Goal: Task Accomplishment & Management: Complete application form

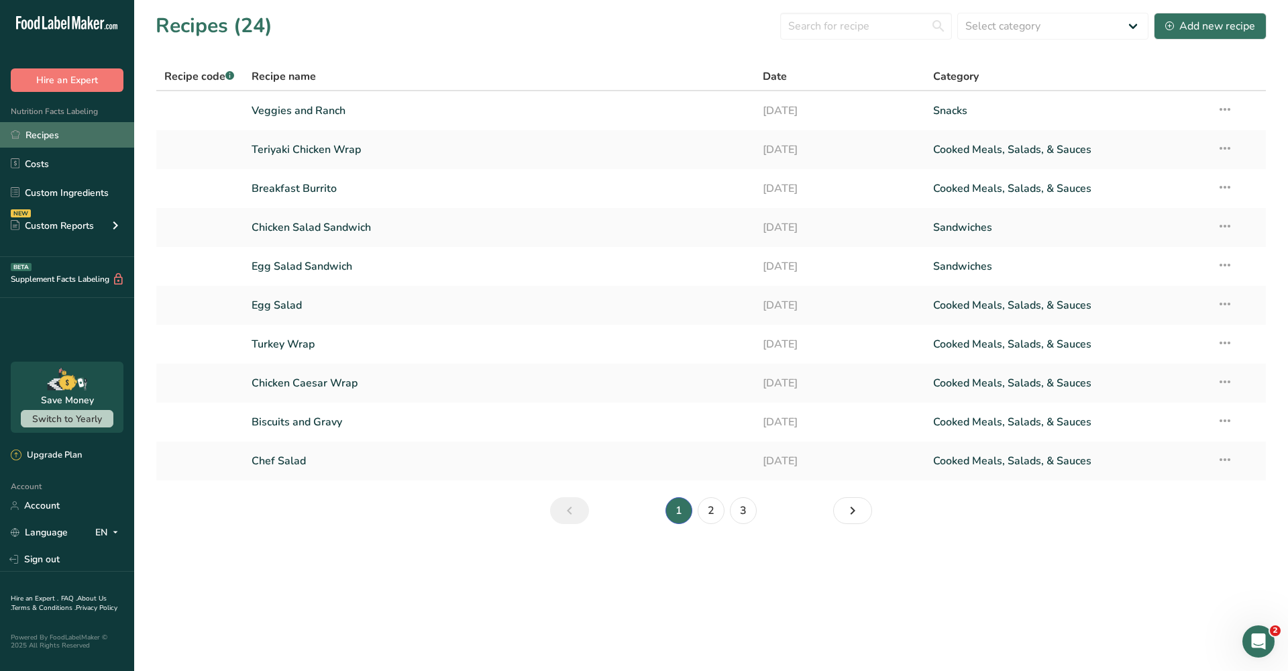
click at [69, 140] on link "Recipes" at bounding box center [67, 134] width 134 height 25
click at [1246, 21] on div "Add new recipe" at bounding box center [1210, 26] width 90 height 16
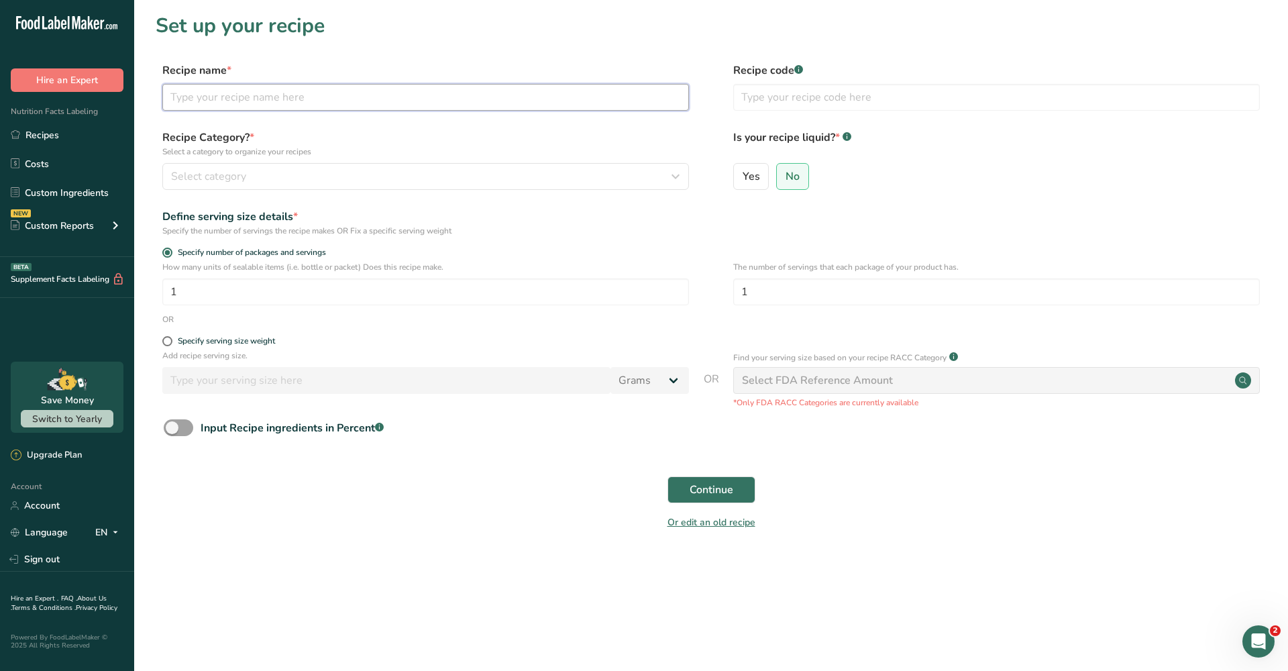
click at [367, 105] on input "text" at bounding box center [425, 97] width 527 height 27
type input "Fruit Cup"
click at [696, 485] on span "Continue" at bounding box center [712, 490] width 44 height 16
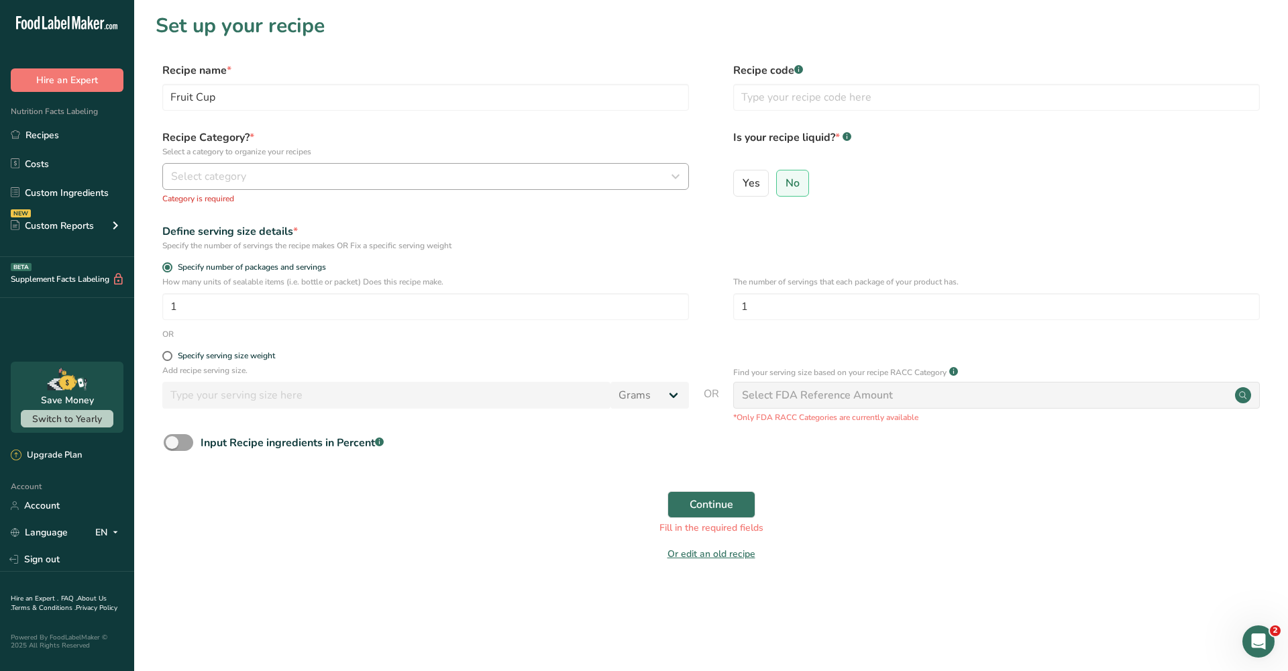
click at [196, 186] on button "Select category" at bounding box center [425, 176] width 527 height 27
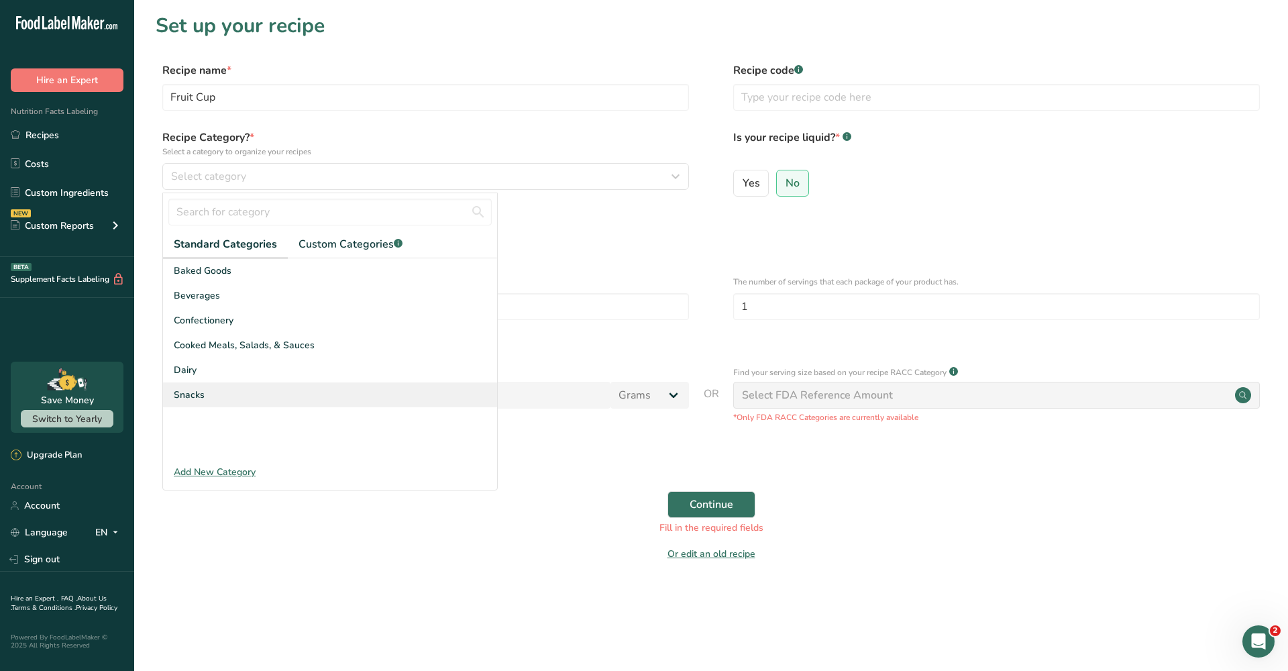
click at [215, 390] on div "Snacks" at bounding box center [330, 394] width 334 height 25
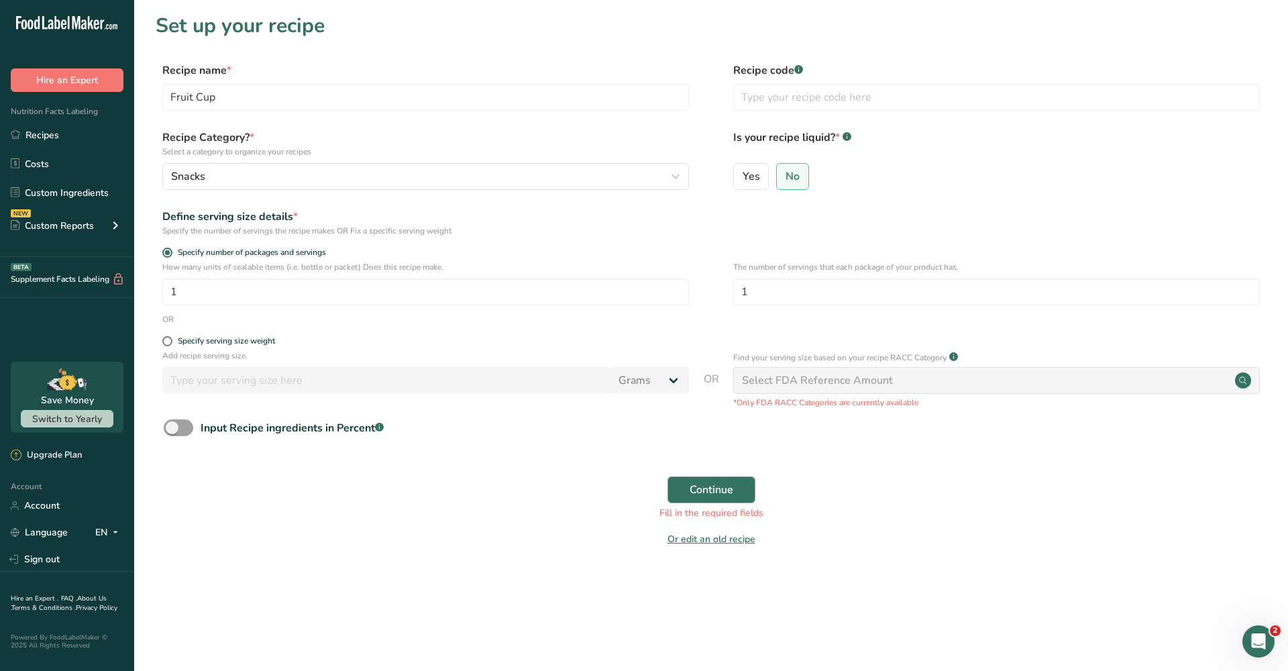
click at [750, 491] on button "Continue" at bounding box center [711, 489] width 88 height 27
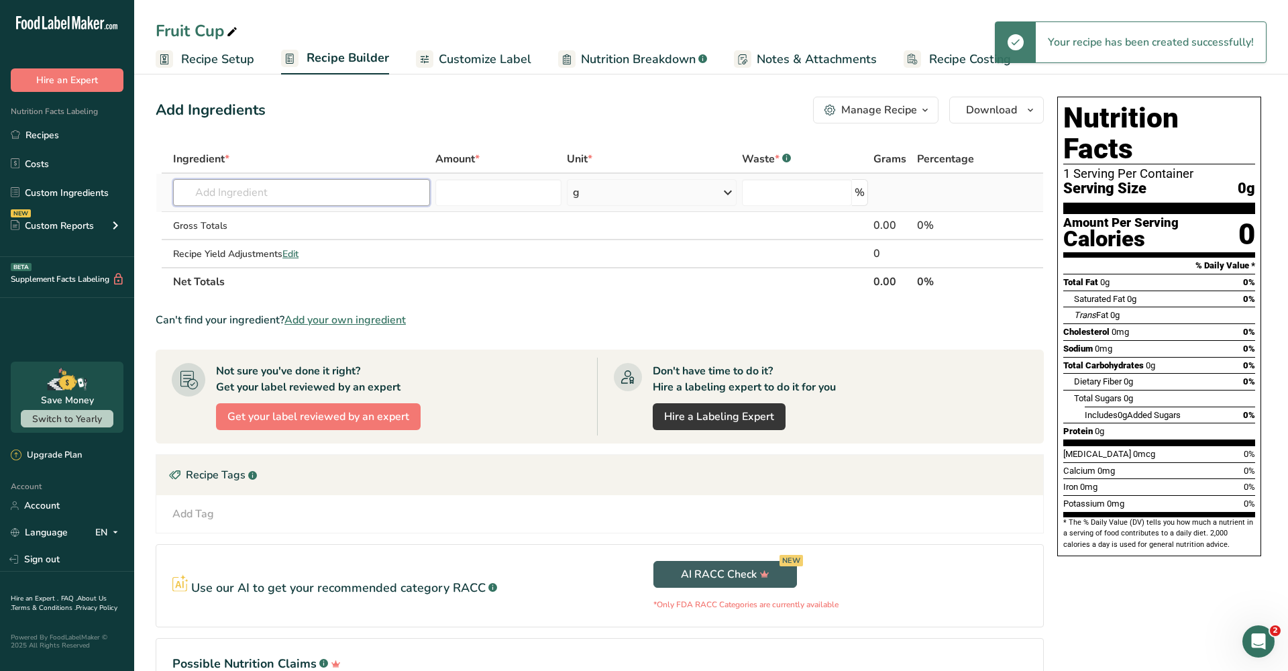
click at [296, 188] on input "text" at bounding box center [301, 192] width 257 height 27
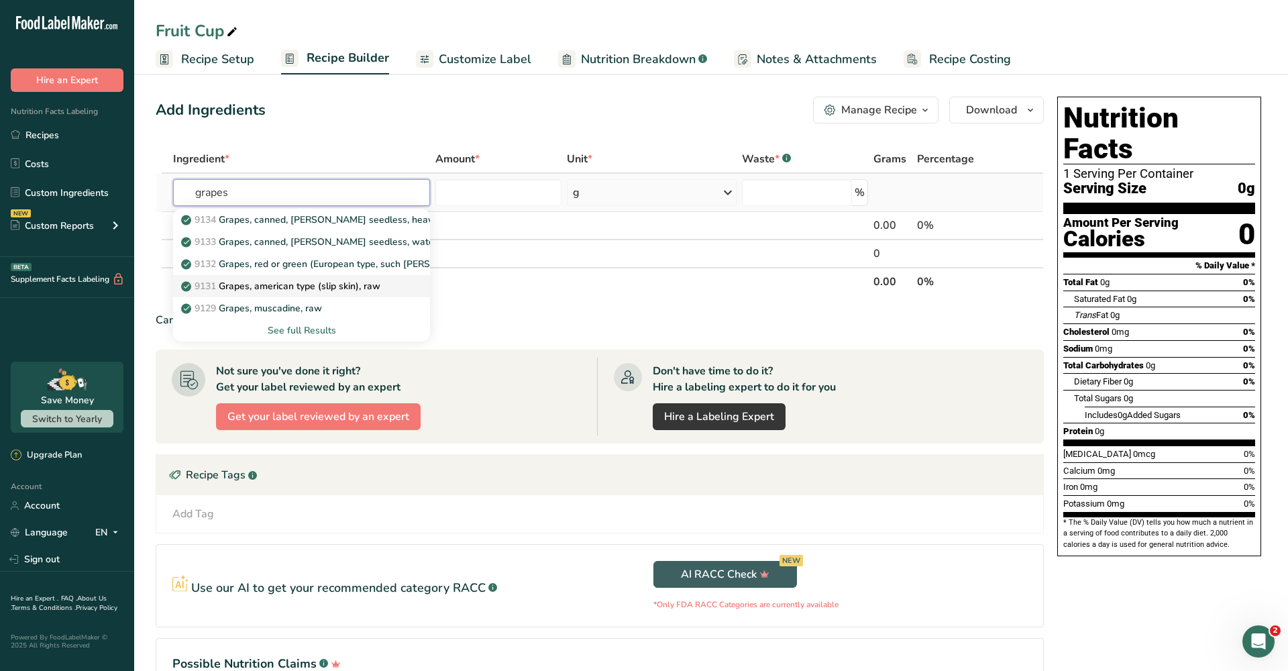
type input "grapes"
click at [333, 288] on p "9131 Grapes, american type (slip skin), raw" at bounding box center [282, 286] width 197 height 14
type input "Grapes, american type (slip skin), raw"
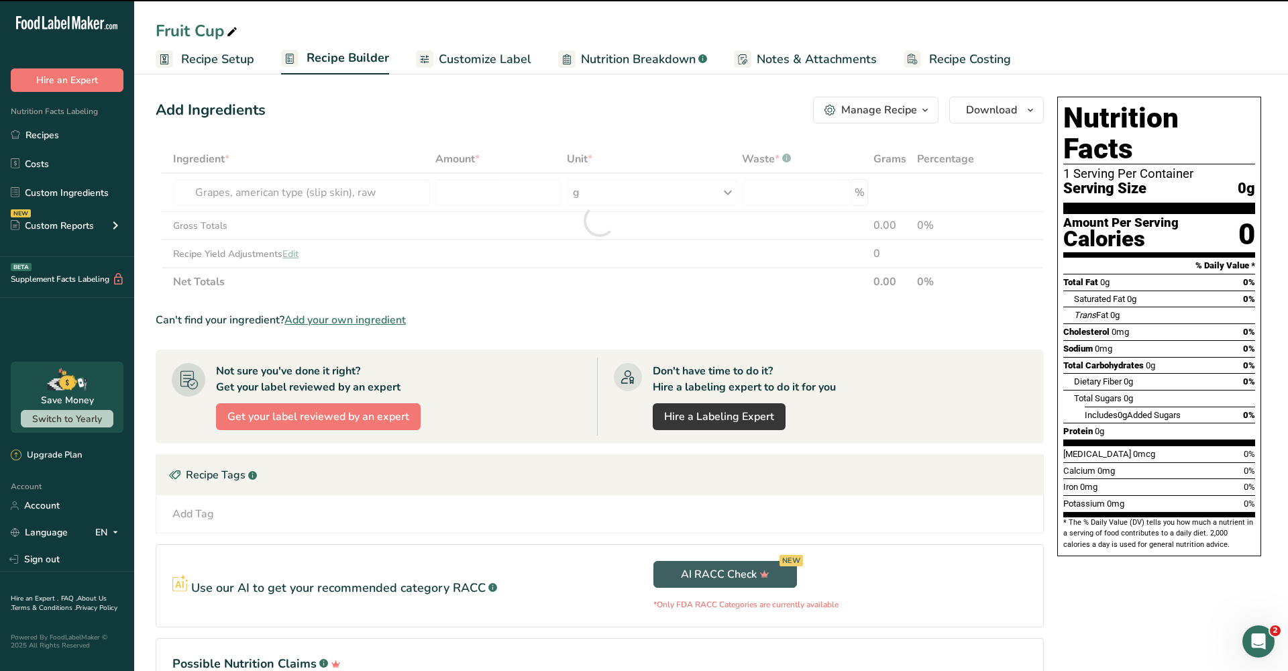
type input "0"
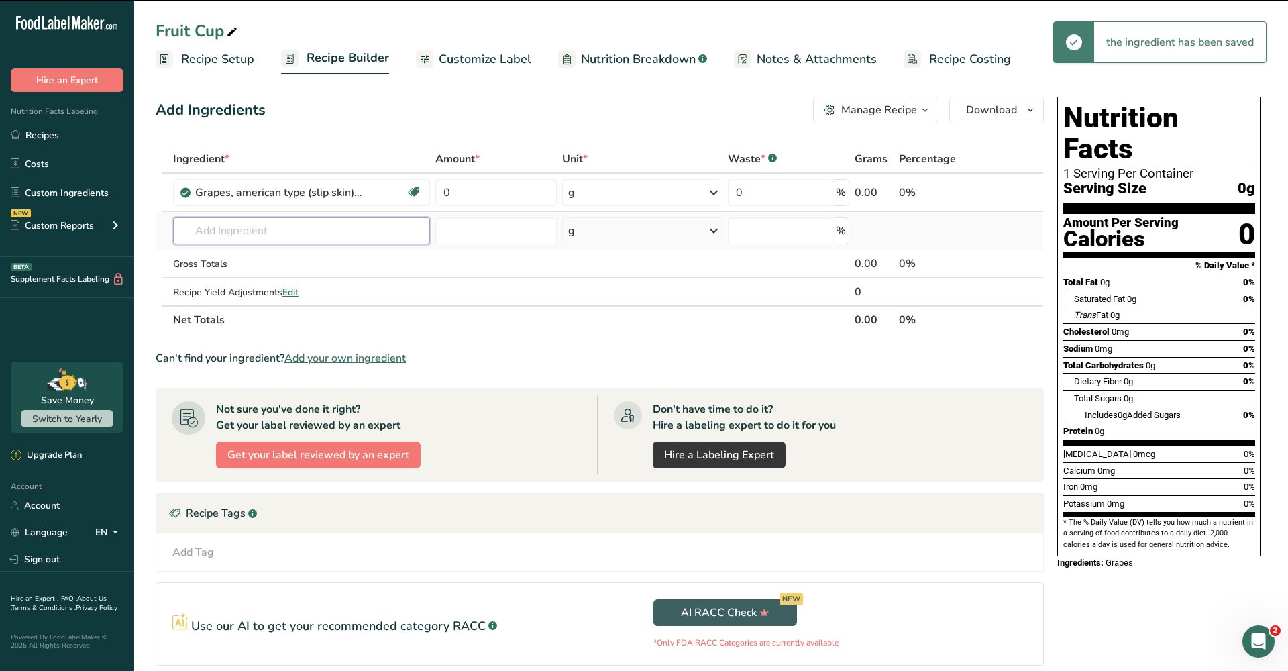
click at [276, 229] on input "text" at bounding box center [301, 230] width 257 height 27
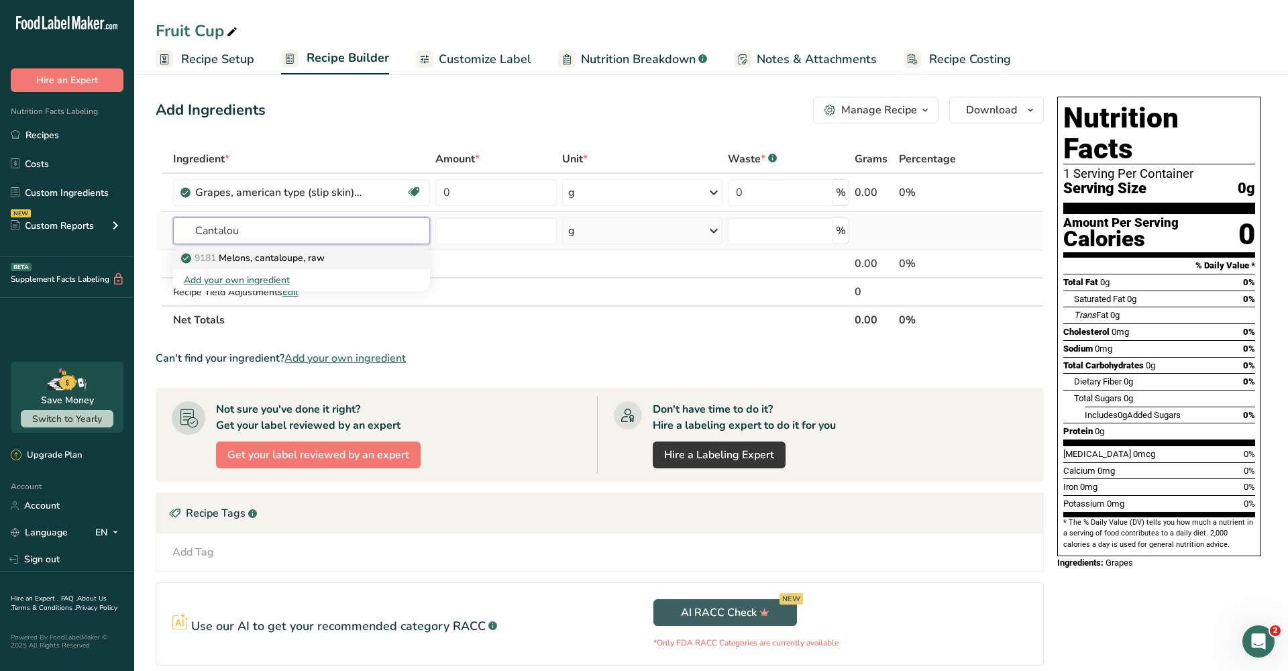
type input "Cantalou"
click at [257, 260] on p "9181 Melons, cantaloupe, raw" at bounding box center [254, 258] width 141 height 14
type input "Melons, cantaloupe, raw"
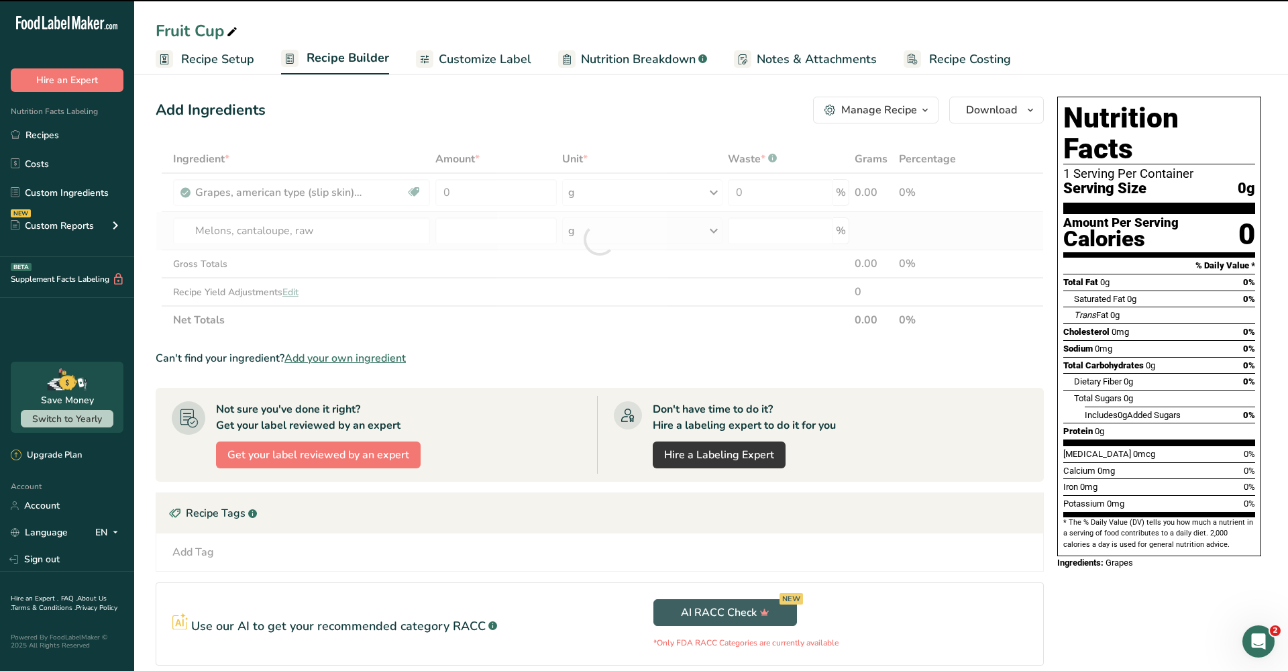
type input "0"
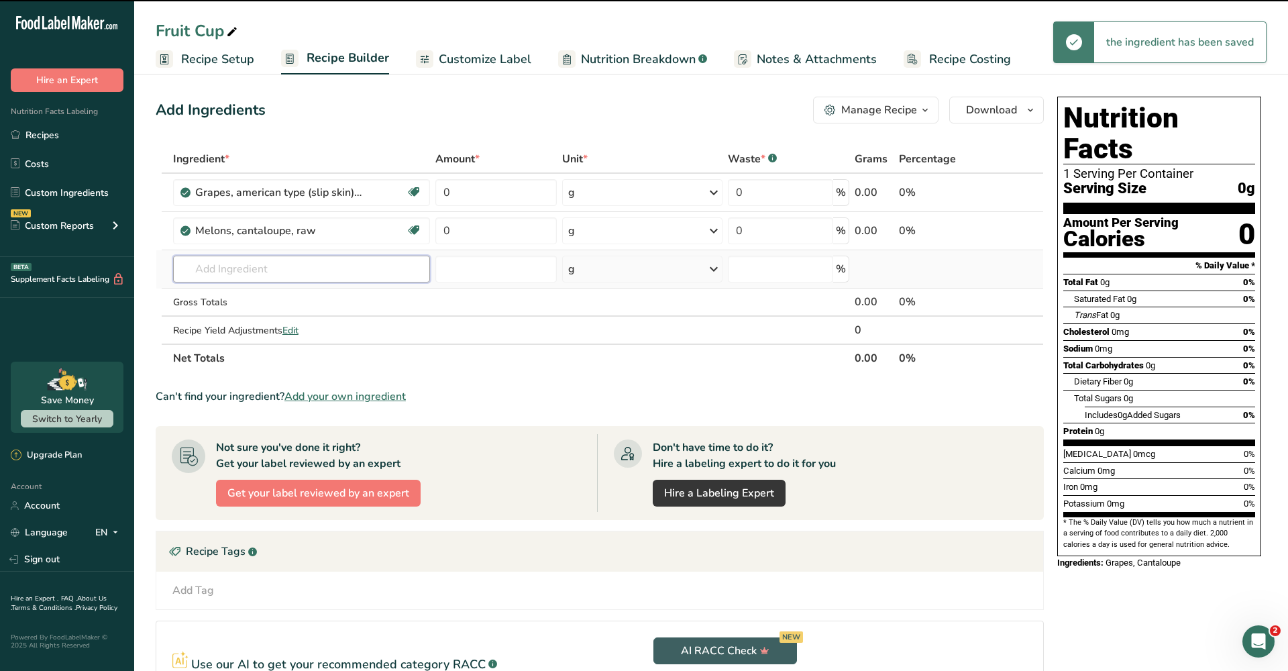
click at [223, 271] on input "text" at bounding box center [301, 269] width 257 height 27
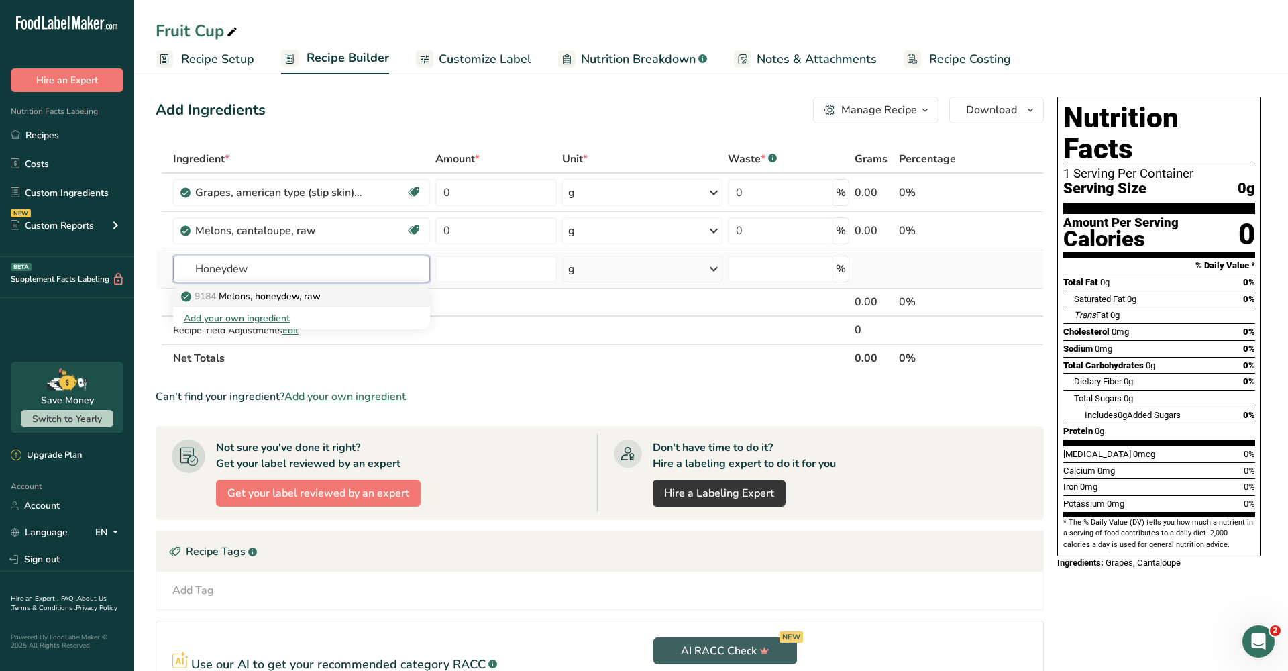
type input "Honeydew"
click at [252, 295] on p "9184 Melons, honeydew, raw" at bounding box center [252, 296] width 137 height 14
type input "Melons, honeydew, raw"
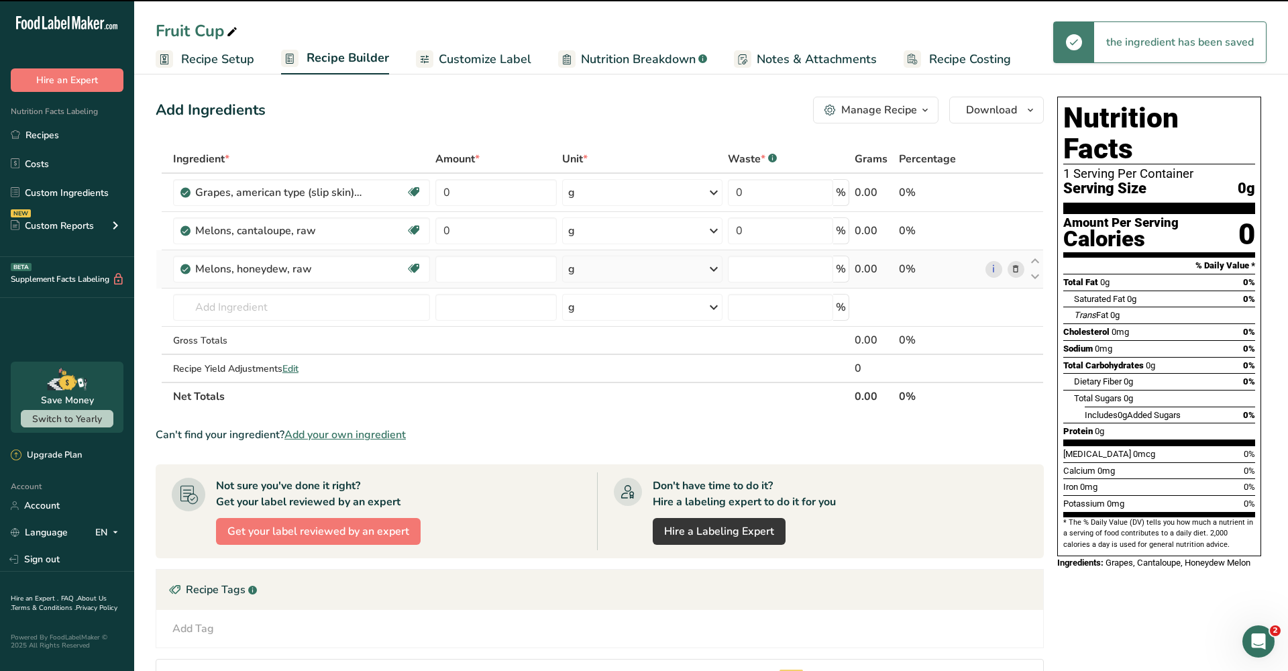
type input "0"
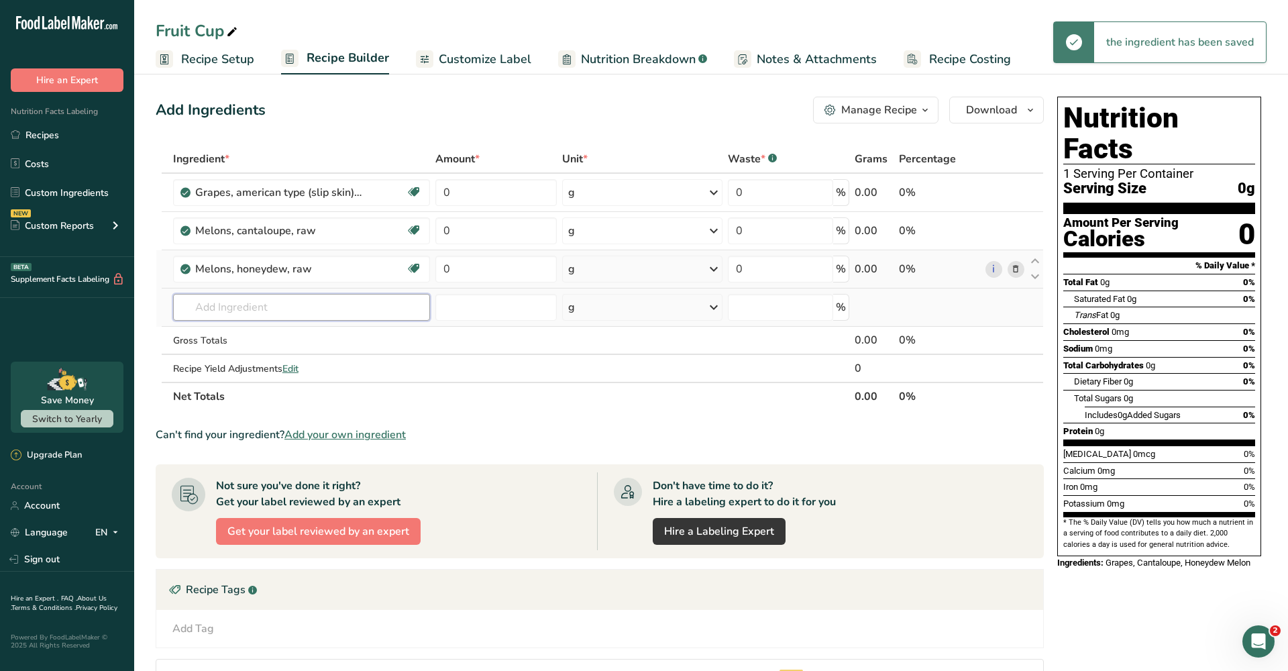
click at [233, 303] on input "text" at bounding box center [301, 307] width 257 height 27
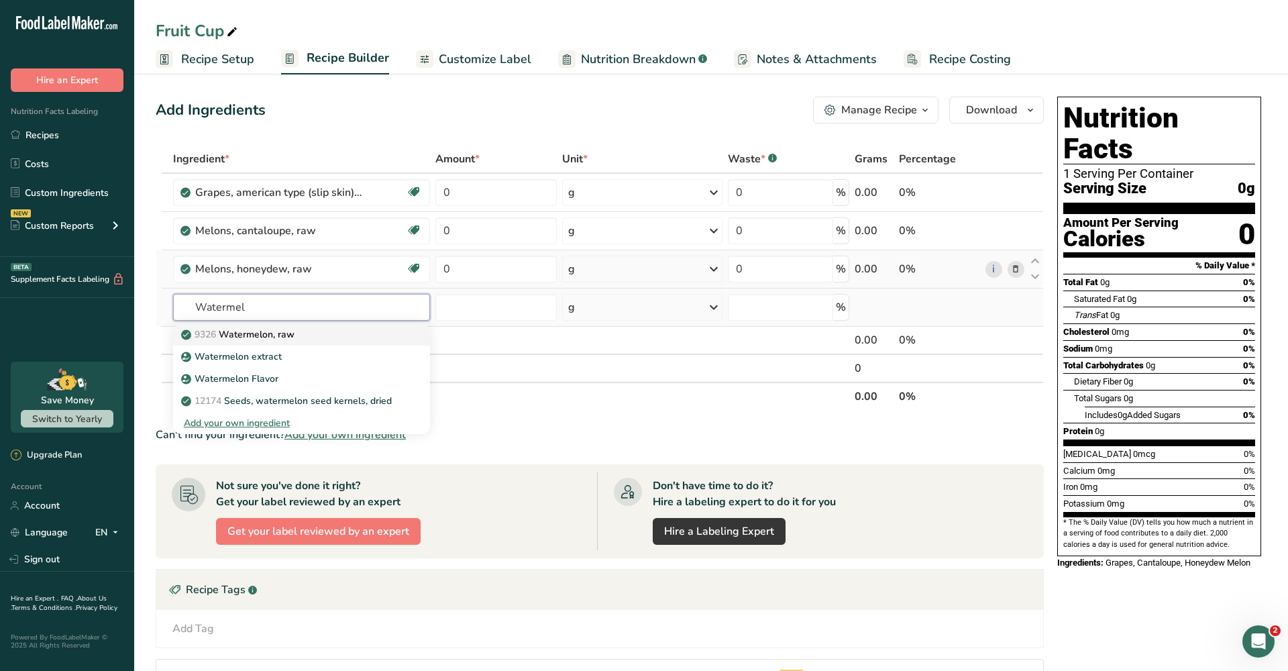
type input "Watermel"
click at [272, 335] on p "9326 Watermelon, raw" at bounding box center [239, 334] width 111 height 14
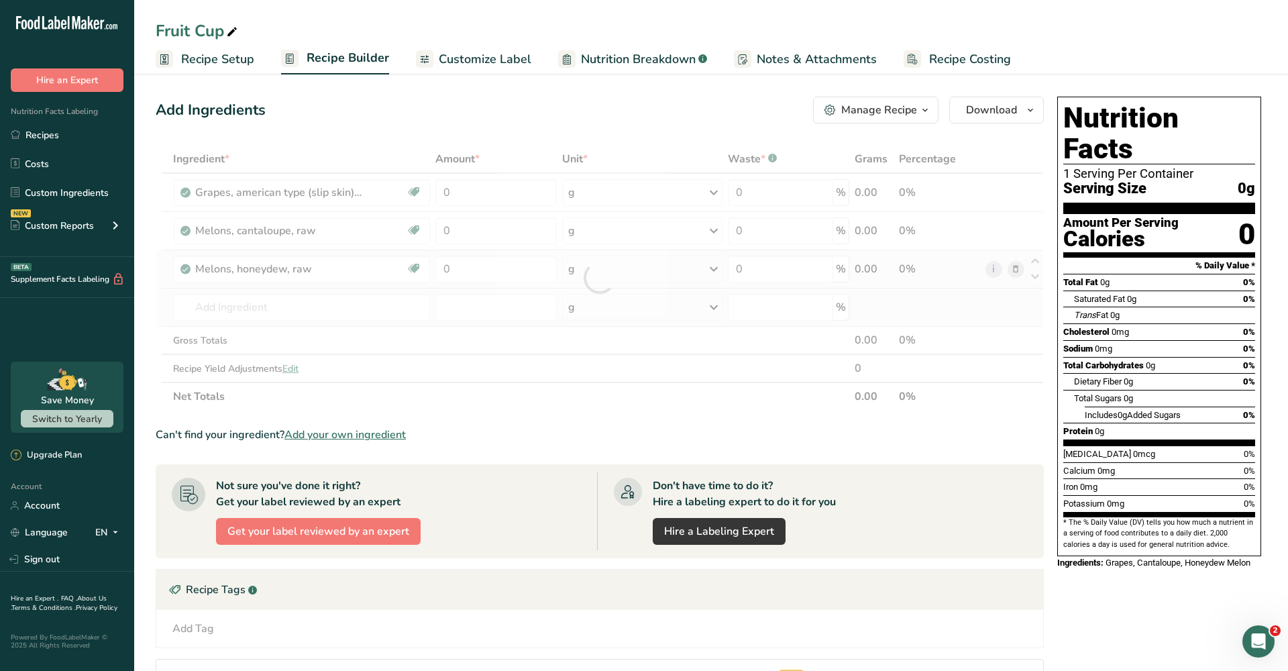
type input "Watermelon, raw"
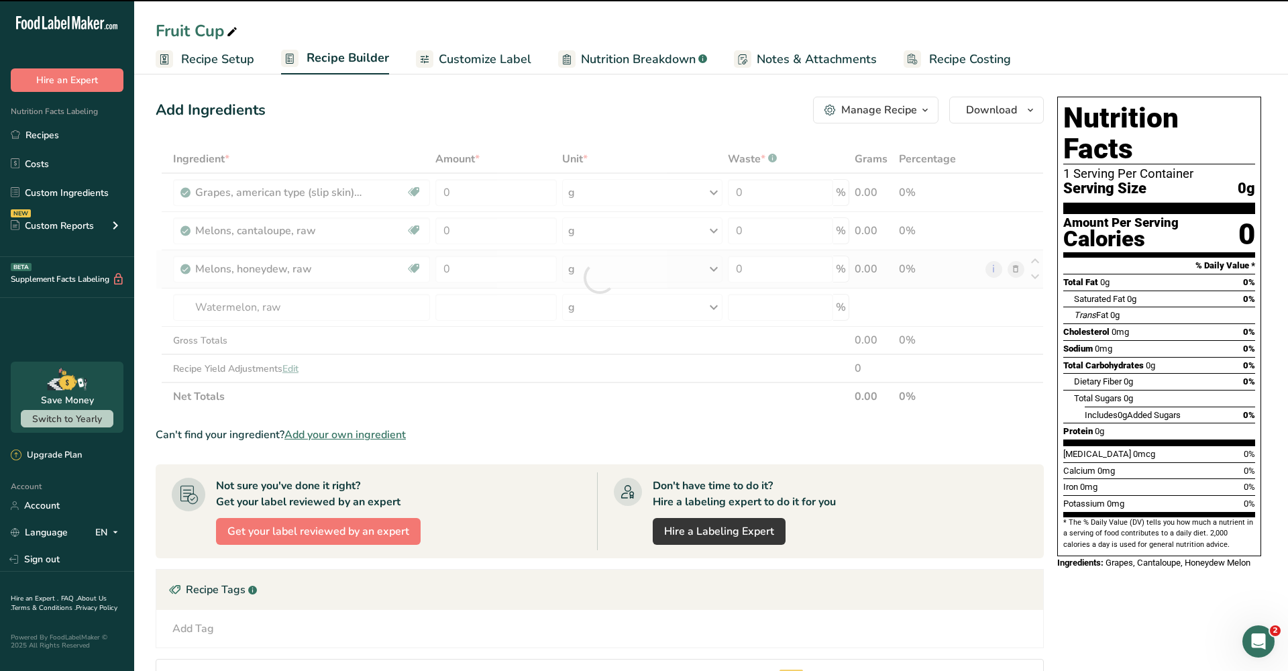
type input "0"
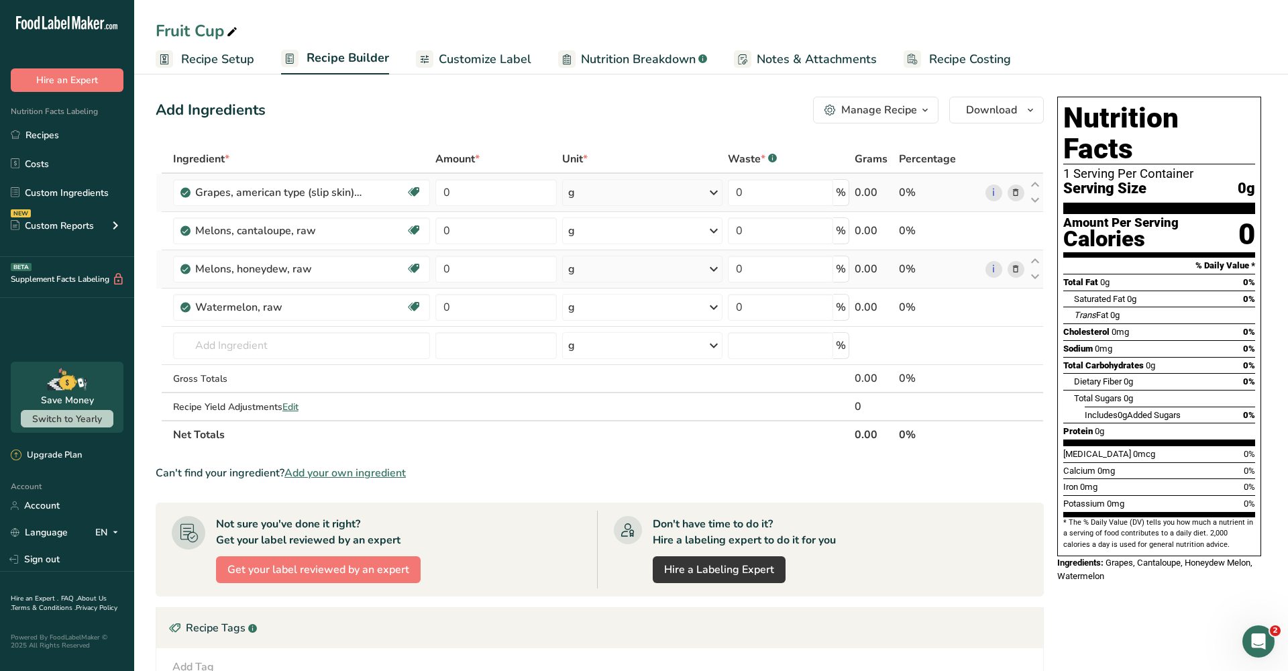
click at [709, 194] on icon at bounding box center [714, 192] width 16 height 24
click at [504, 197] on input "0" at bounding box center [495, 192] width 121 height 27
type input "2"
click at [596, 199] on div "Ingredient * Amount * Unit * Waste * .a-a{fill:#347362;}.b-a{fill:#fff;} Grams …" at bounding box center [600, 297] width 888 height 304
click at [642, 197] on div "g" at bounding box center [642, 192] width 161 height 27
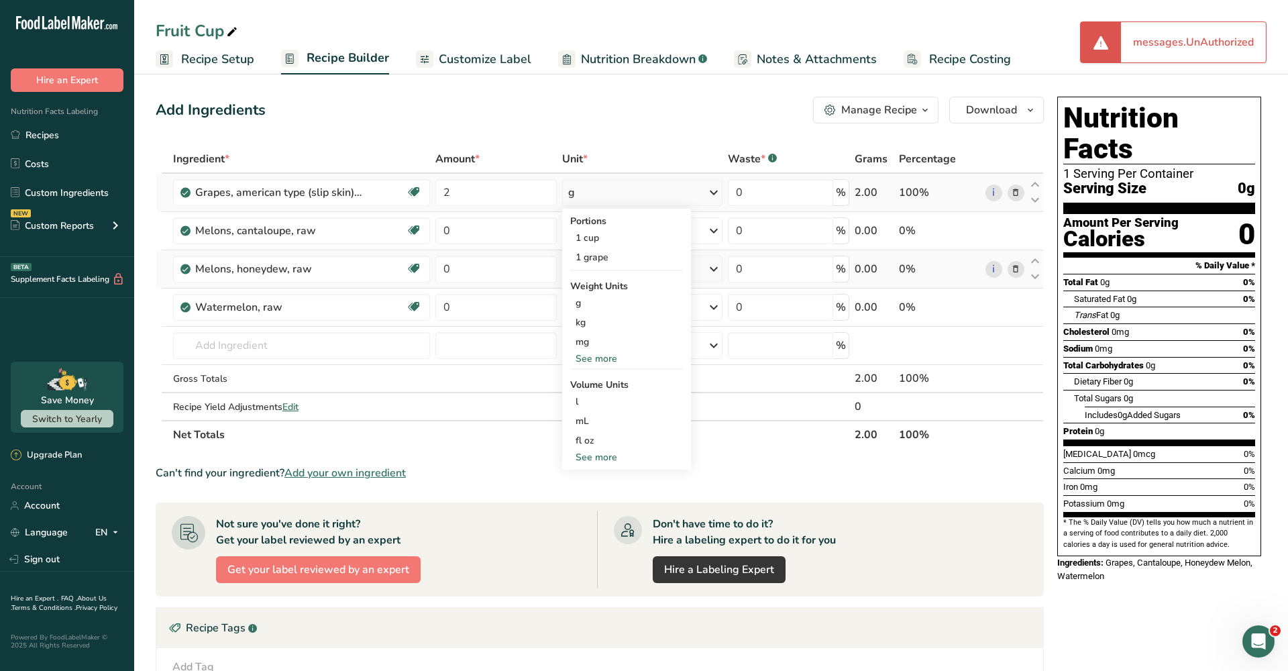
click at [596, 354] on div "See more" at bounding box center [626, 359] width 113 height 14
click at [598, 394] on div "oz" at bounding box center [626, 399] width 113 height 19
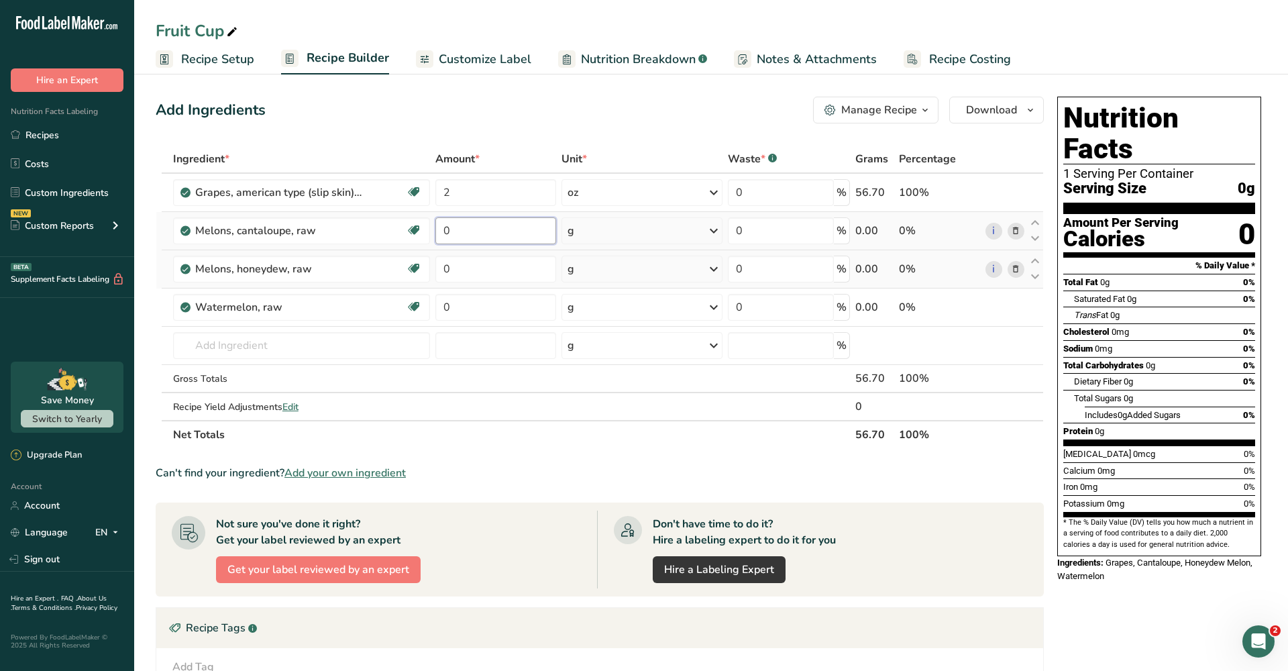
click at [482, 233] on input "0" at bounding box center [495, 230] width 121 height 27
type input "1"
type input "2"
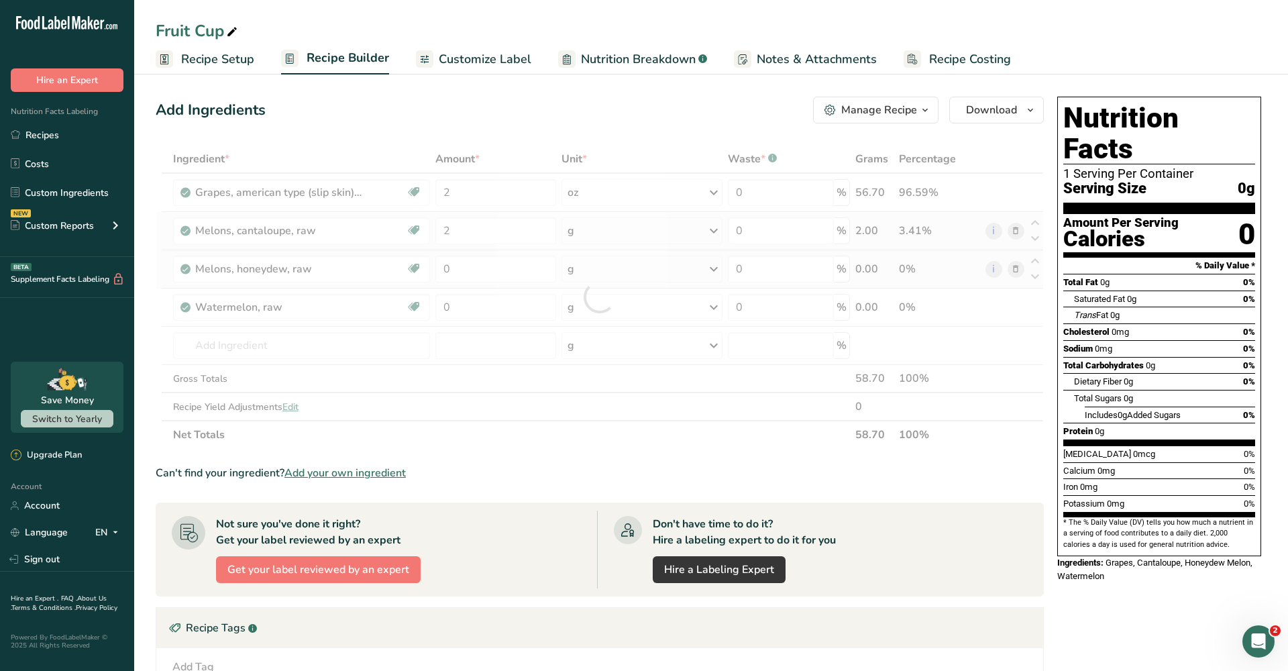
click at [701, 241] on div "Ingredient * Amount * Unit * Waste * .a-a{fill:#347362;}.b-a{fill:#fff;} Grams …" at bounding box center [600, 297] width 888 height 304
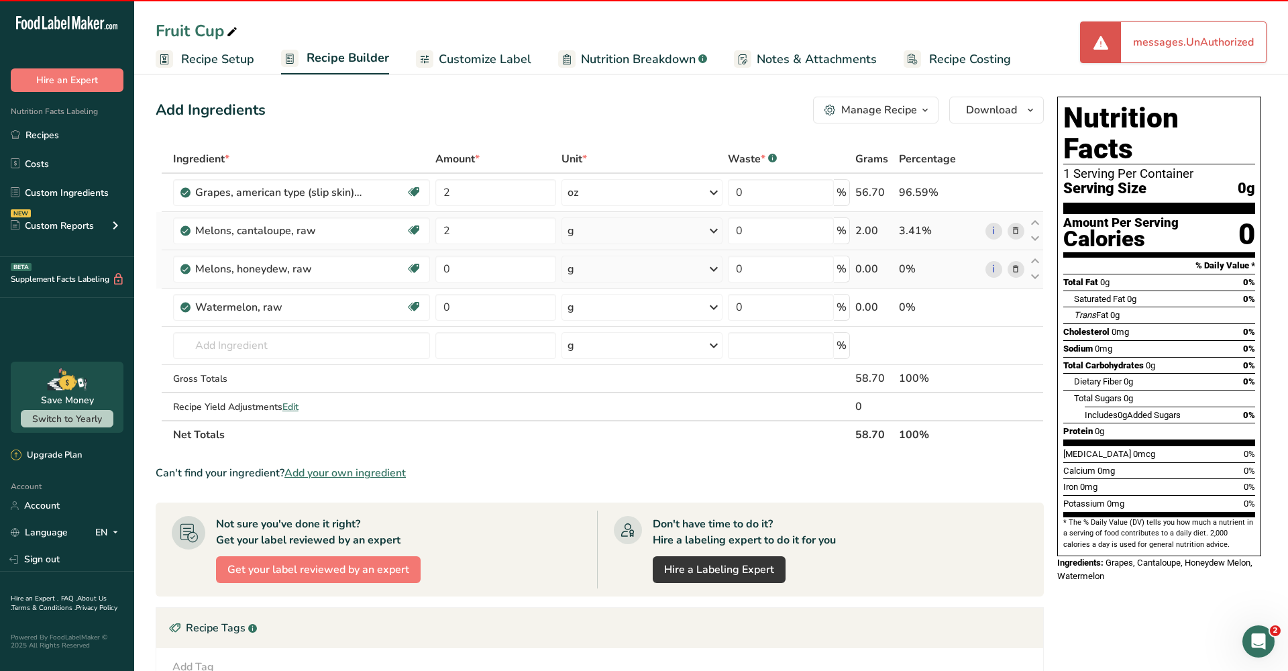
click at [723, 231] on td "g Portions 1 cup, balls 1 cup, cubes 1 cup, diced See more Weight Units g kg mg…" at bounding box center [642, 231] width 166 height 38
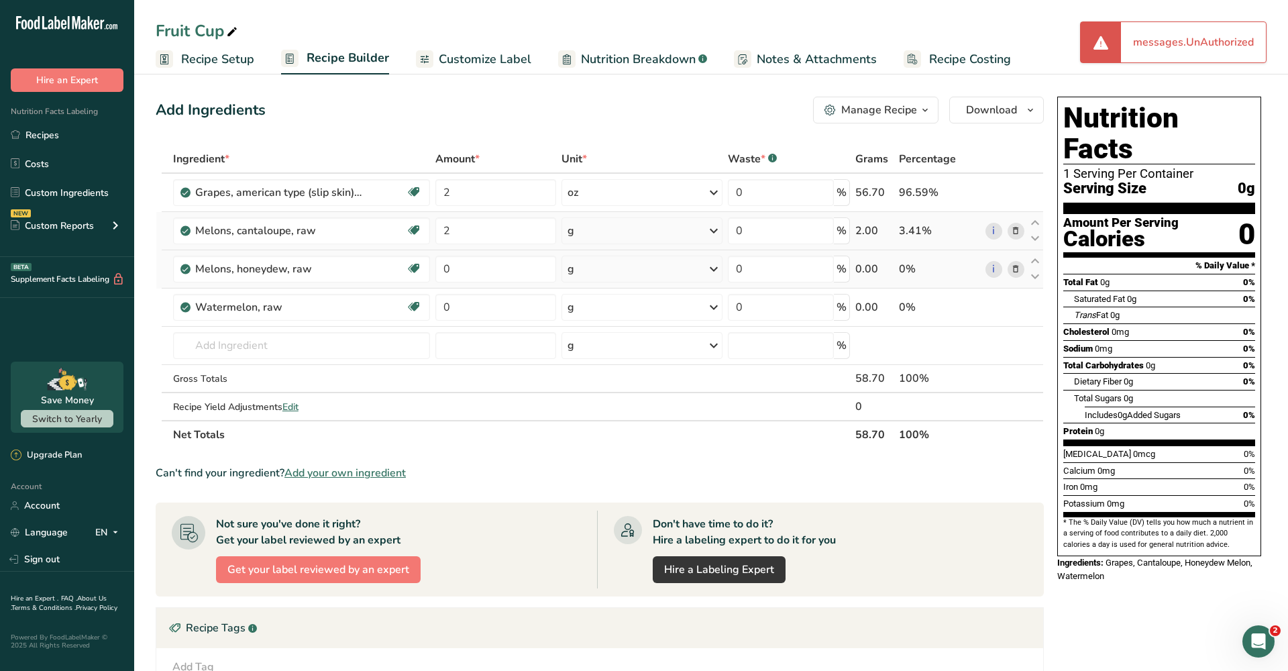
click at [714, 233] on icon at bounding box center [714, 231] width 16 height 24
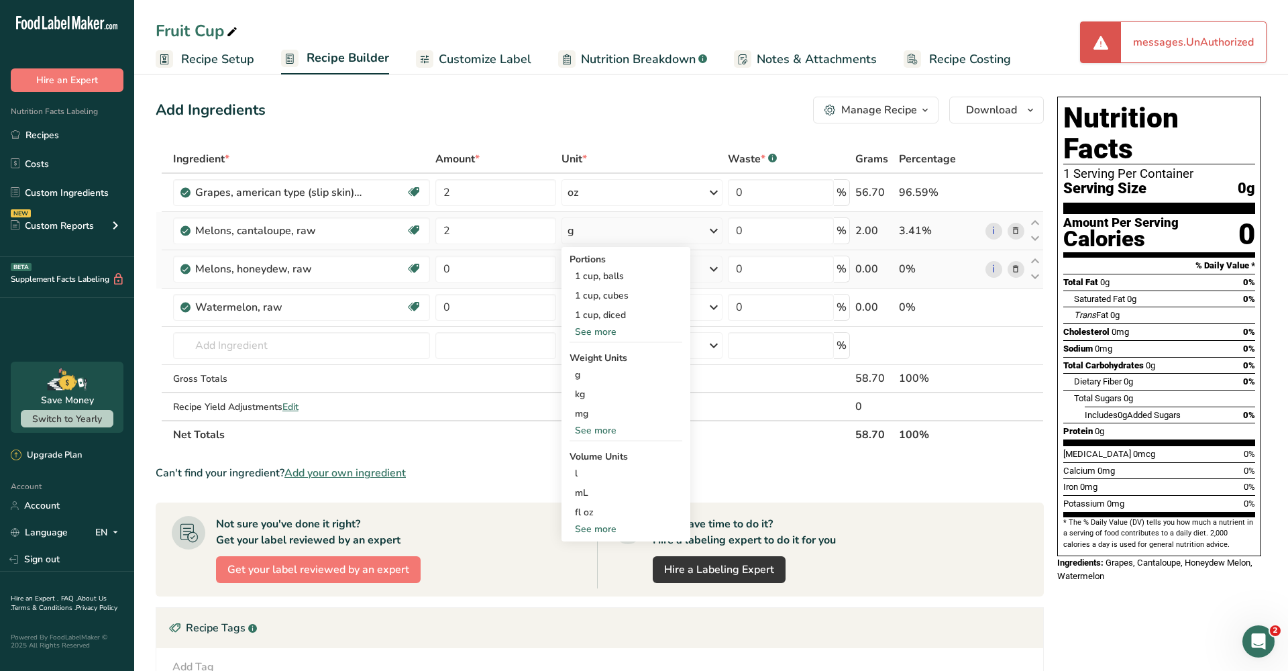
click at [606, 429] on div "See more" at bounding box center [626, 430] width 113 height 14
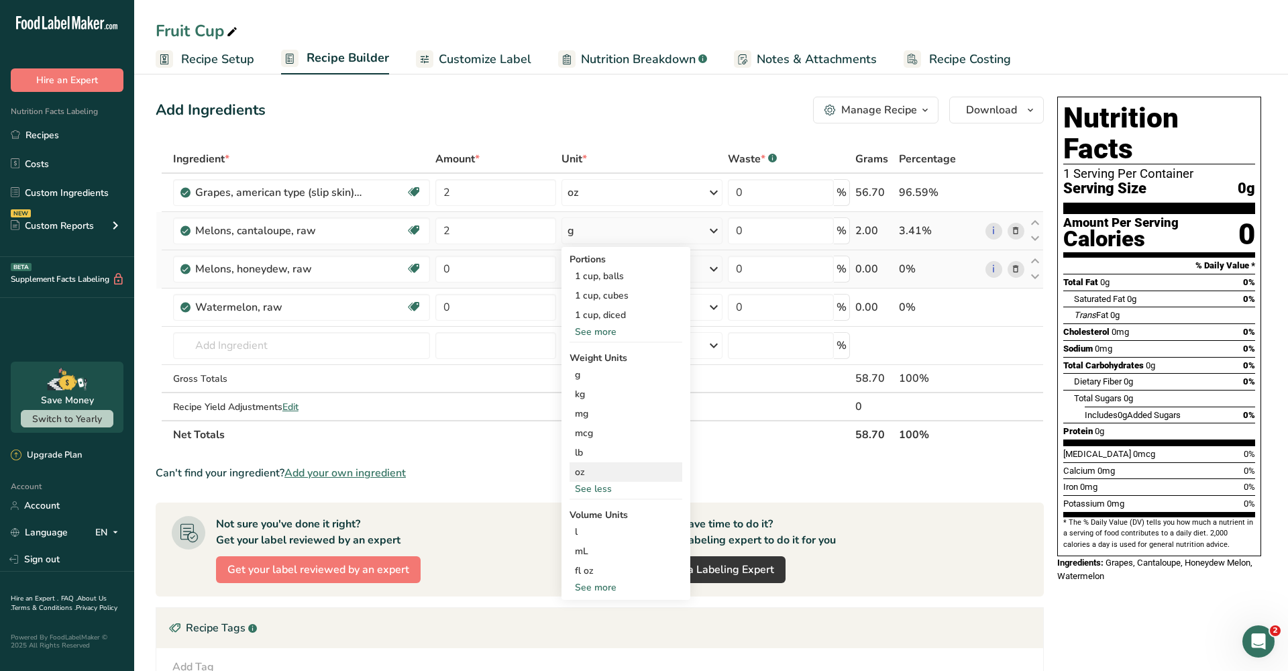
click at [599, 471] on div "oz" at bounding box center [626, 471] width 113 height 19
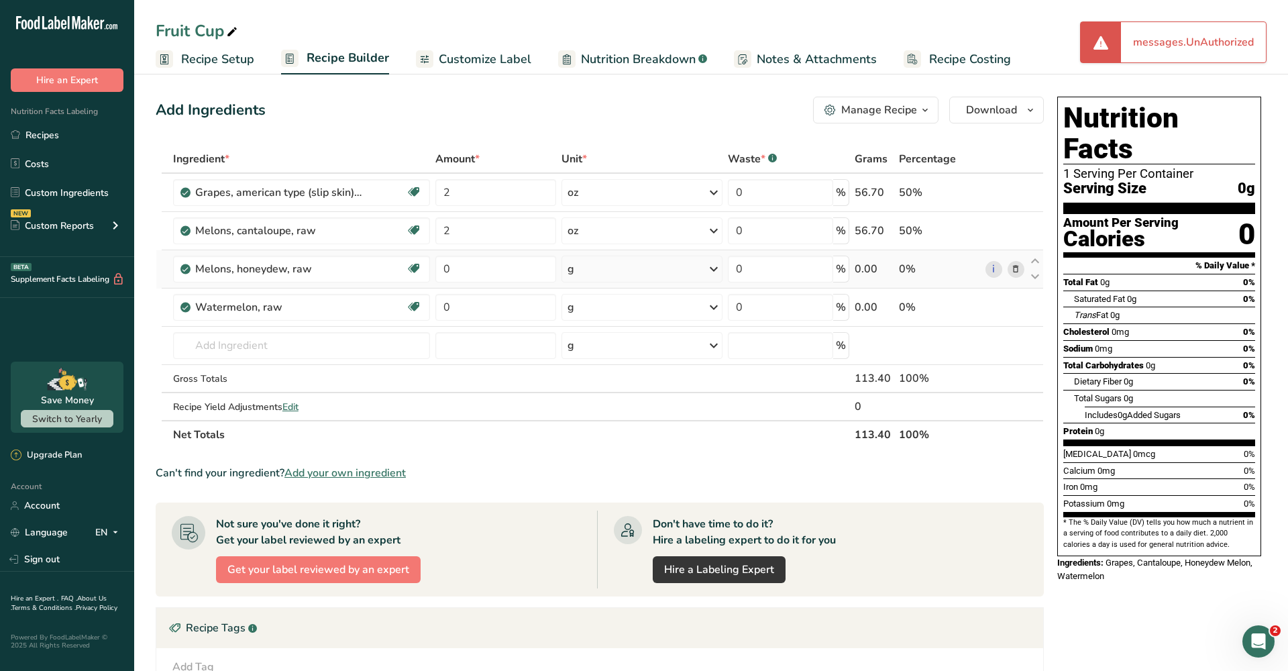
click at [1171, 35] on div "messages.UnAuthorized" at bounding box center [1193, 42] width 145 height 40
click at [1250, 647] on div "Open Intercom Messenger" at bounding box center [1256, 639] width 44 height 44
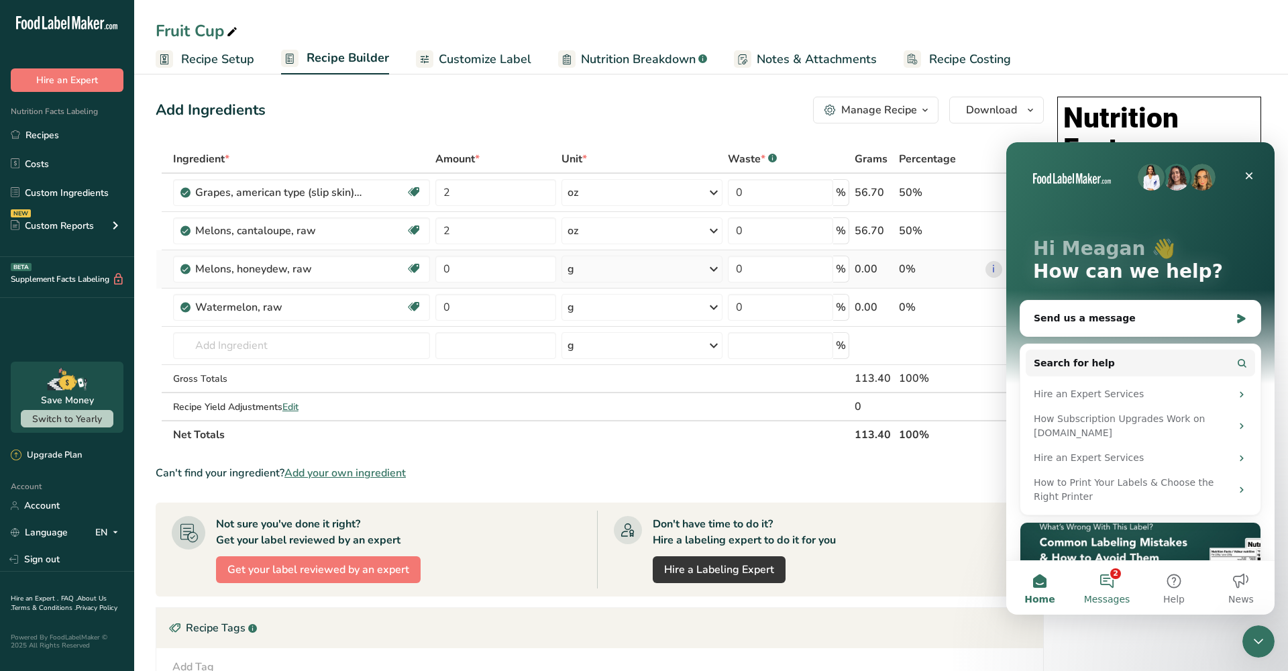
click at [1103, 590] on button "2 Messages" at bounding box center [1106, 588] width 67 height 54
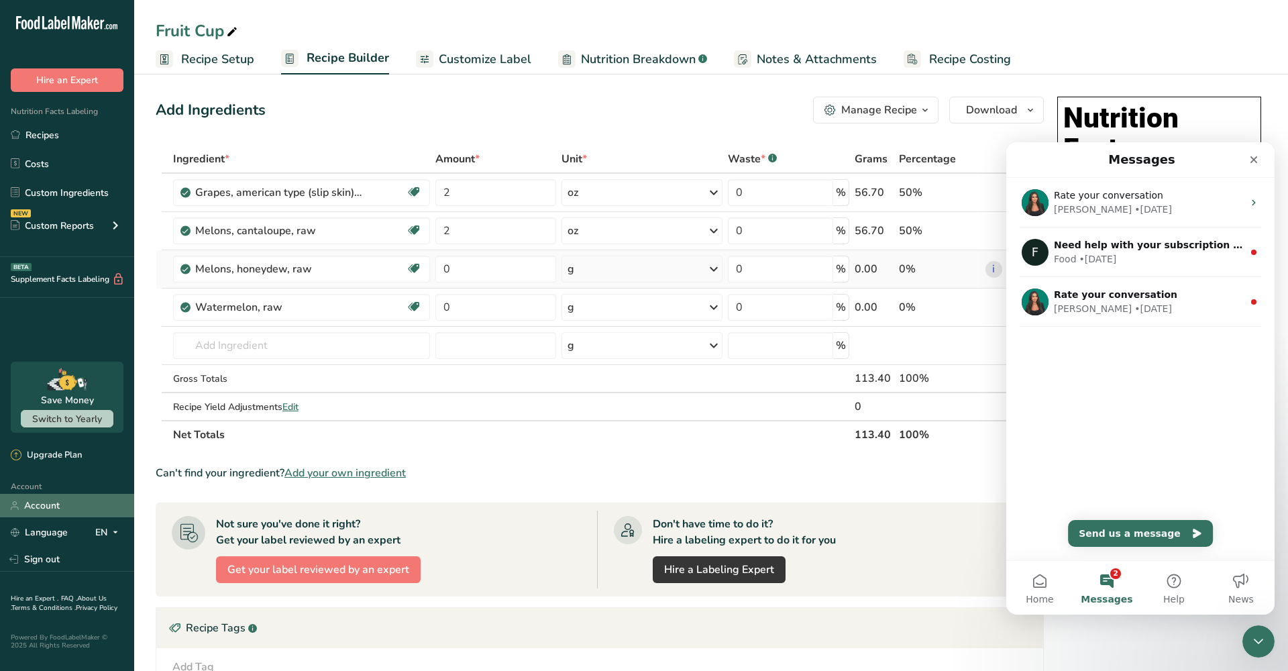
click at [72, 507] on link "Account" at bounding box center [67, 505] width 134 height 23
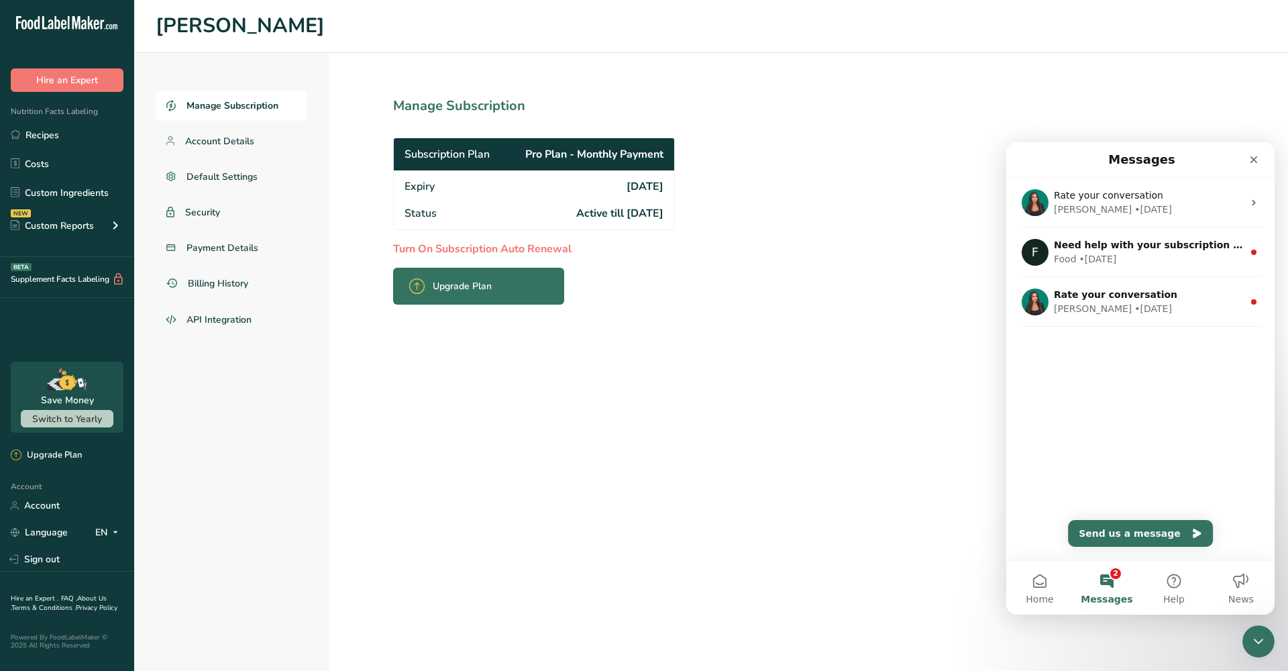
click at [511, 250] on p "Turn On Subscription Auto Renewal" at bounding box center [563, 249] width 341 height 16
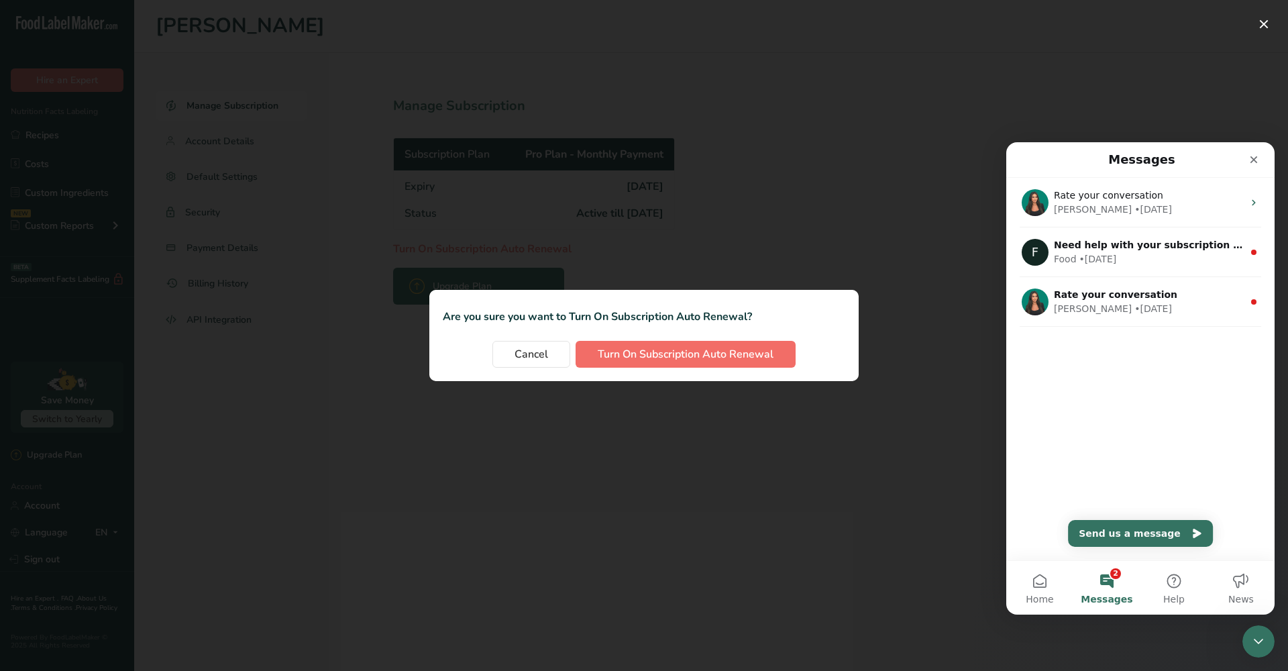
click at [657, 358] on span "Turn On Subscription Auto Renewal" at bounding box center [686, 354] width 176 height 16
click at [674, 356] on span "Turn On Subscription Auto Renewal" at bounding box center [686, 354] width 176 height 16
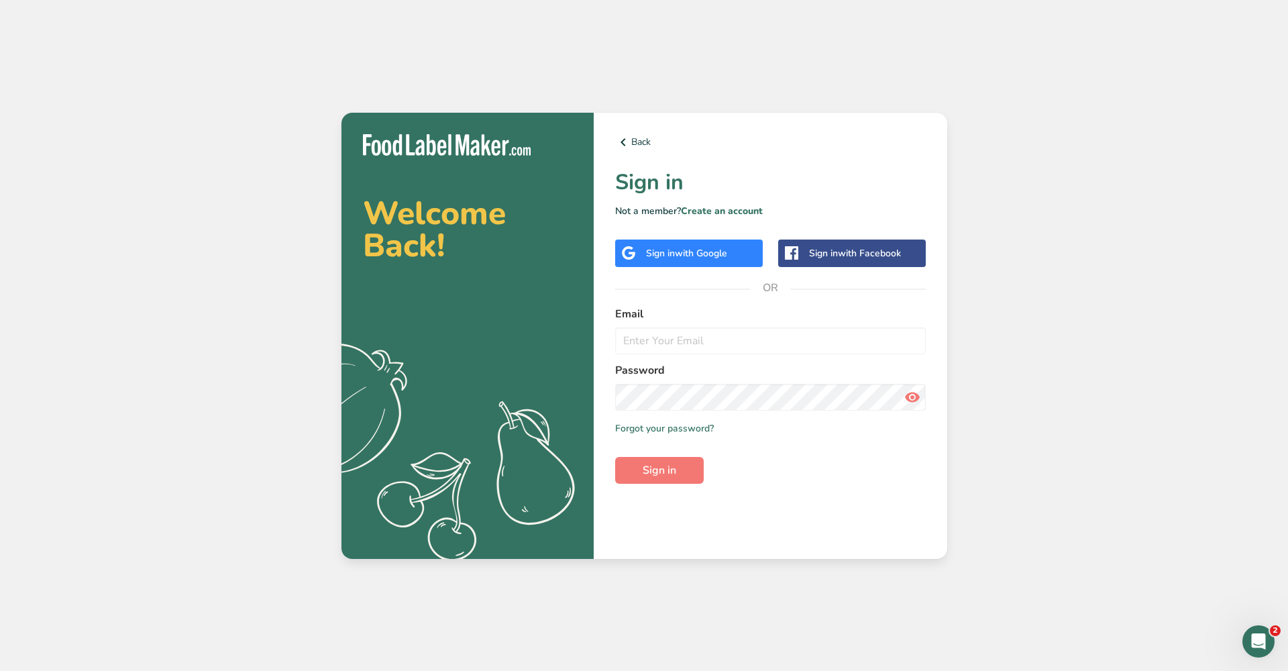
click at [745, 355] on form "Email Password Remember me Forgot your password? Sign in" at bounding box center [770, 395] width 311 height 178
click at [745, 347] on input "email" at bounding box center [770, 340] width 311 height 27
type input "meagan@happydayrestaurants.com"
click at [674, 472] on span "Sign in" at bounding box center [660, 470] width 34 height 16
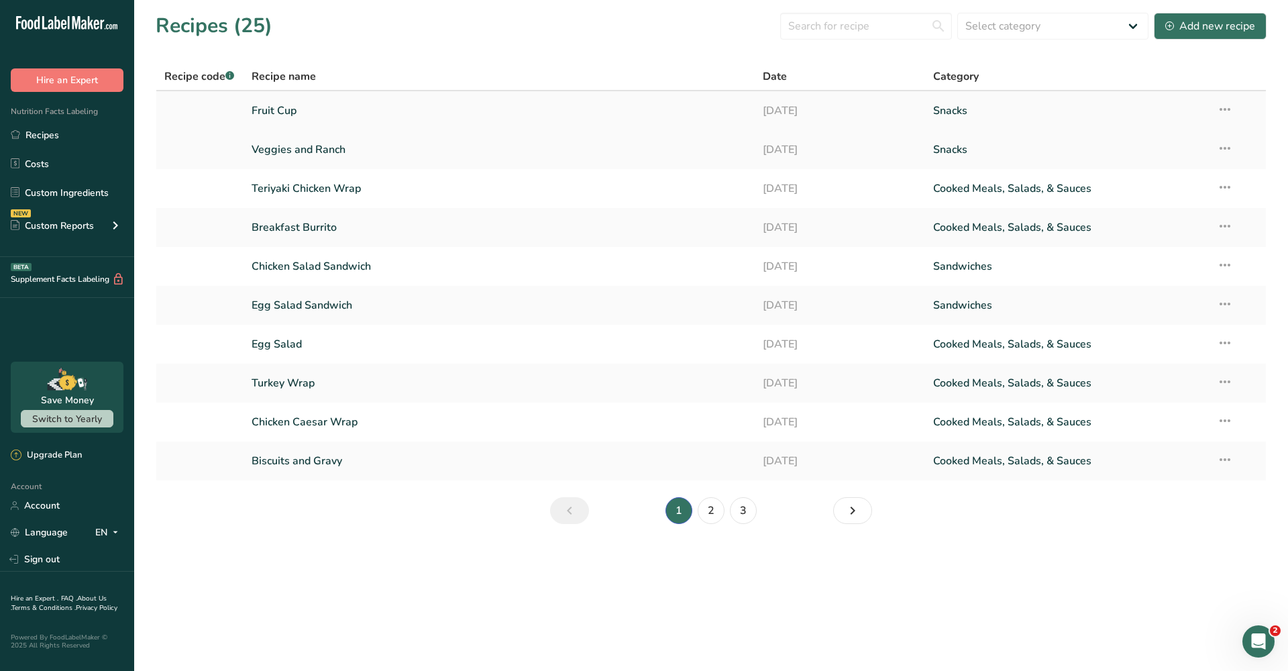
click at [369, 103] on link "Fruit Cup" at bounding box center [499, 111] width 495 height 28
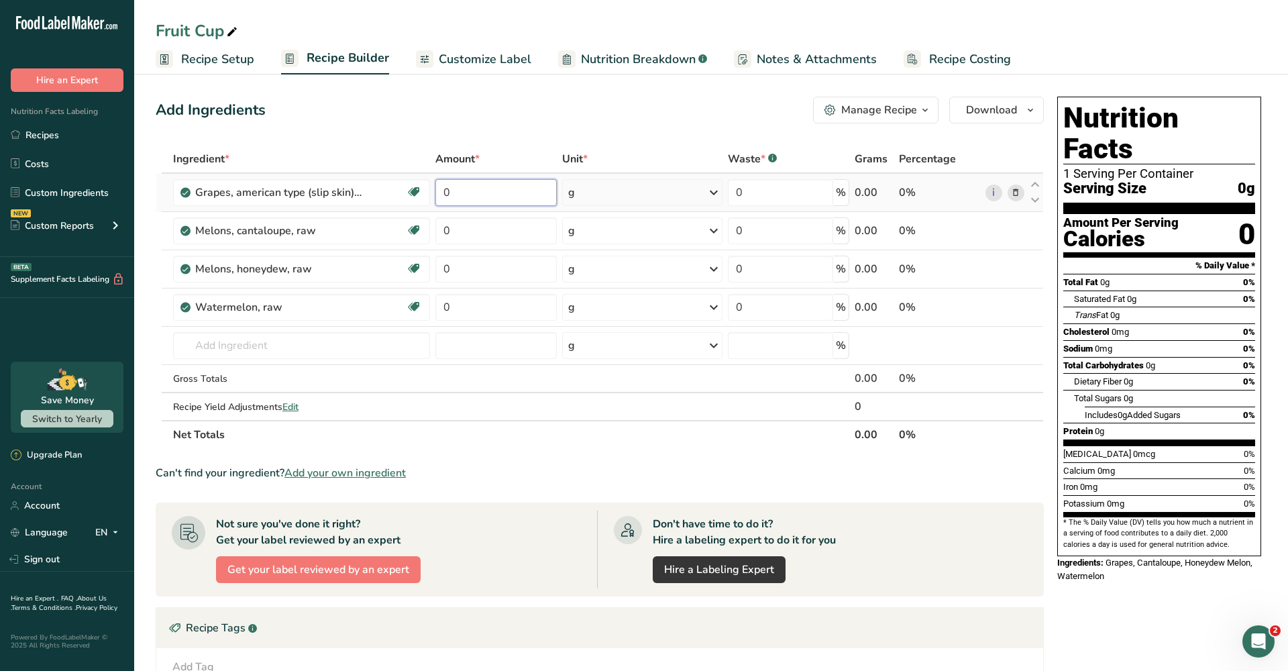
click at [499, 197] on input "0" at bounding box center [495, 192] width 121 height 27
type input "2"
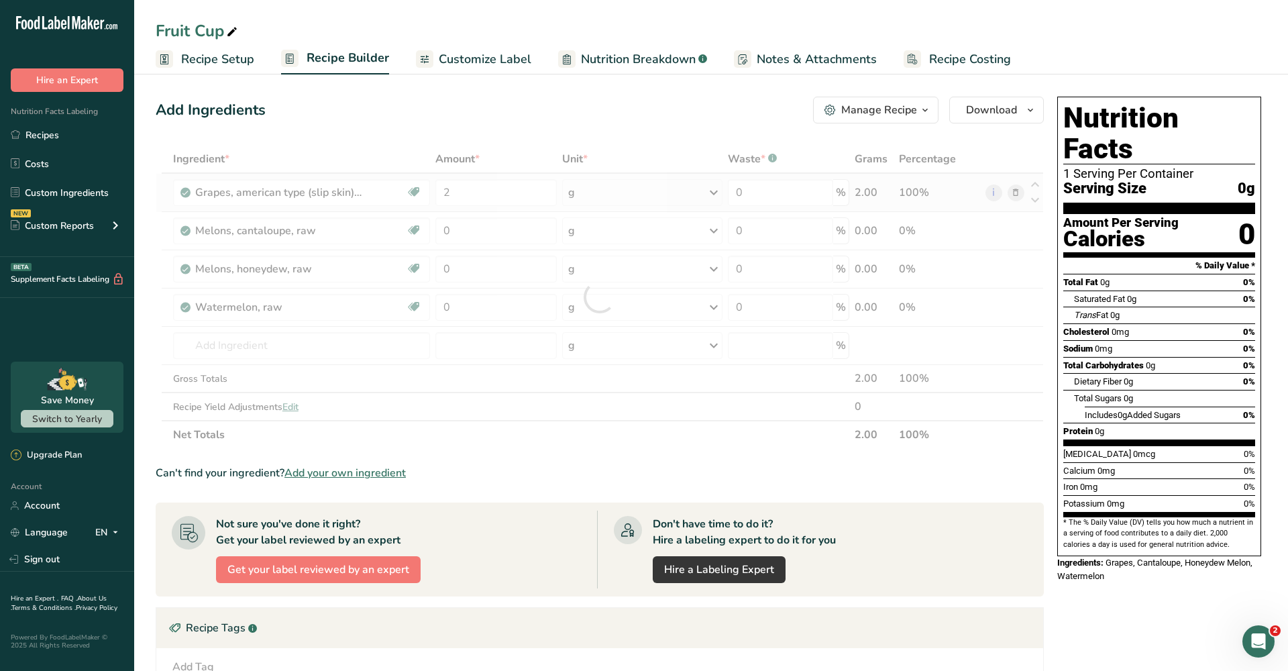
click at [676, 190] on div "Ingredient * Amount * Unit * Waste * .a-a{fill:#347362;}.b-a{fill:#fff;} Grams …" at bounding box center [600, 297] width 888 height 304
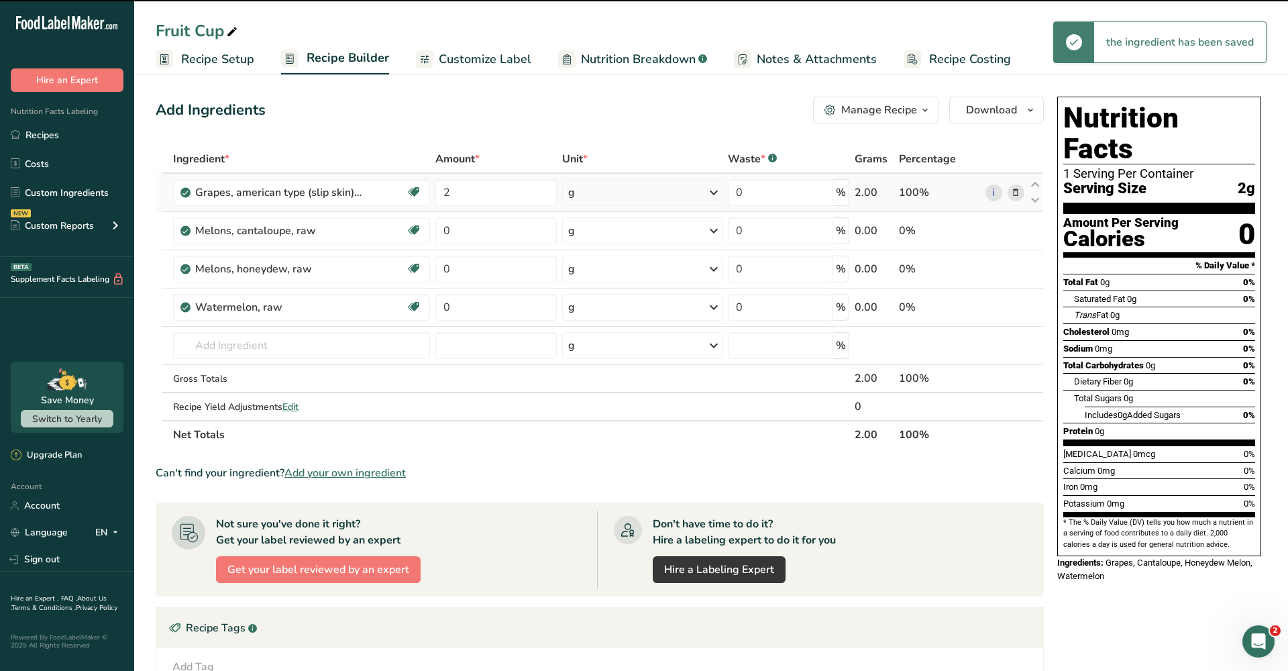
click at [717, 189] on icon at bounding box center [714, 192] width 16 height 24
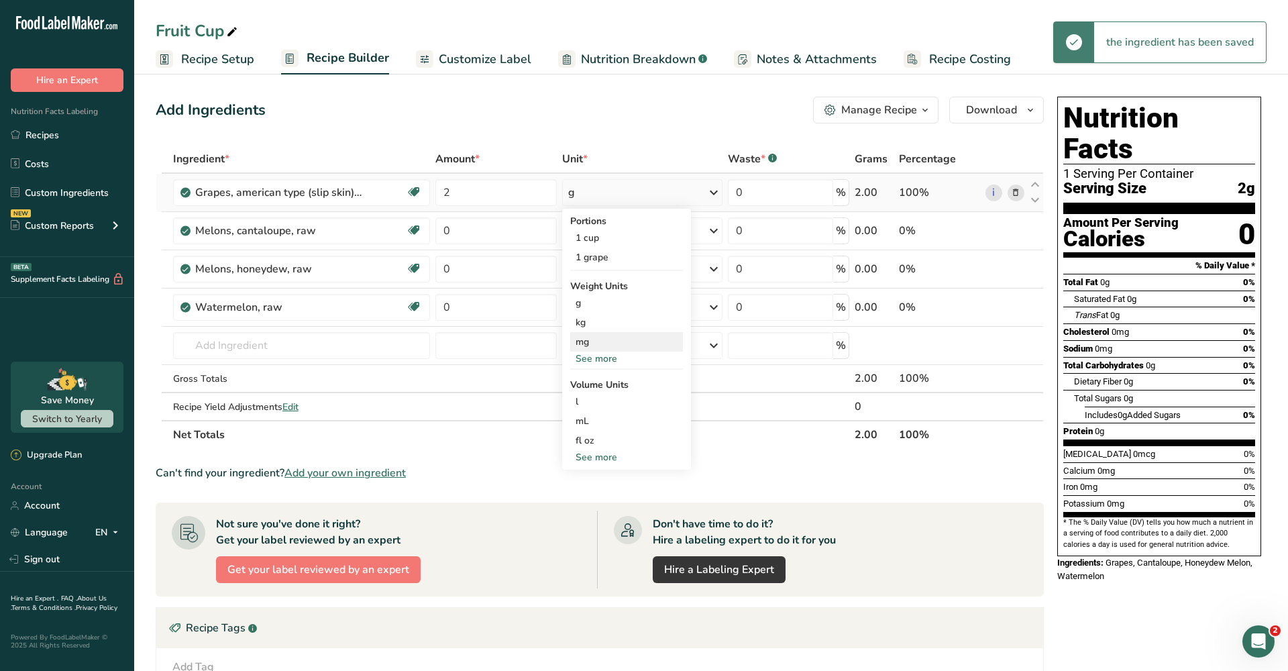
click at [621, 351] on div "mg" at bounding box center [626, 341] width 113 height 19
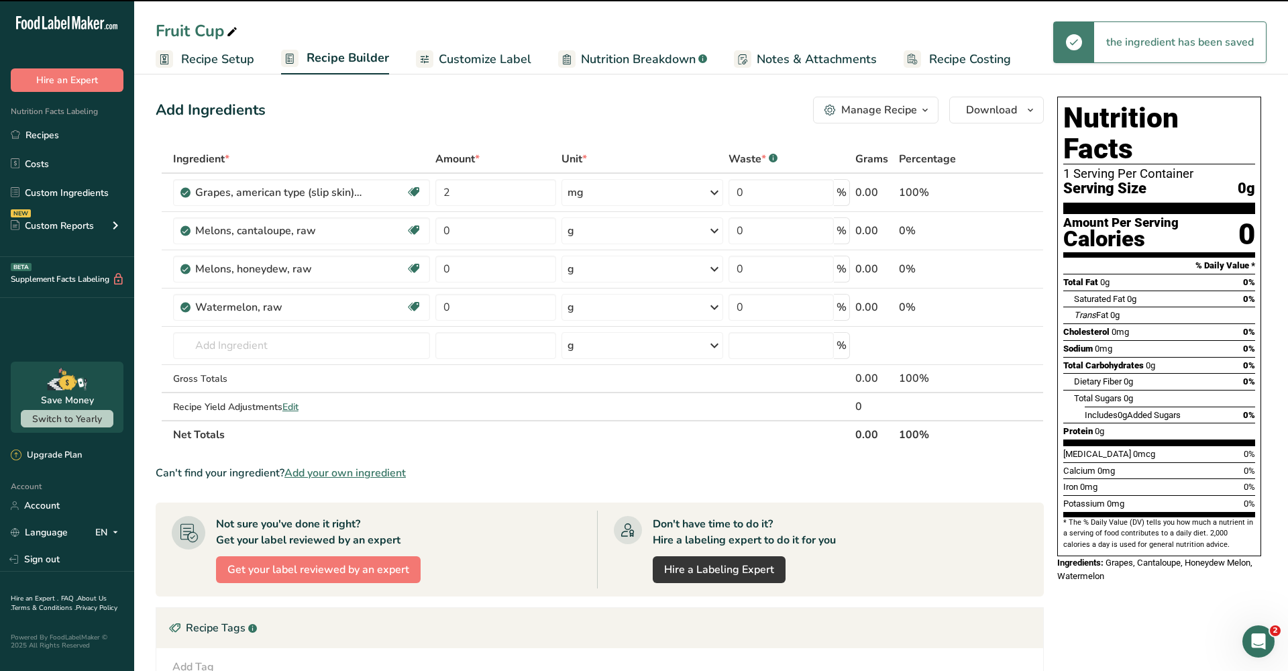
click at [708, 191] on icon at bounding box center [714, 192] width 16 height 24
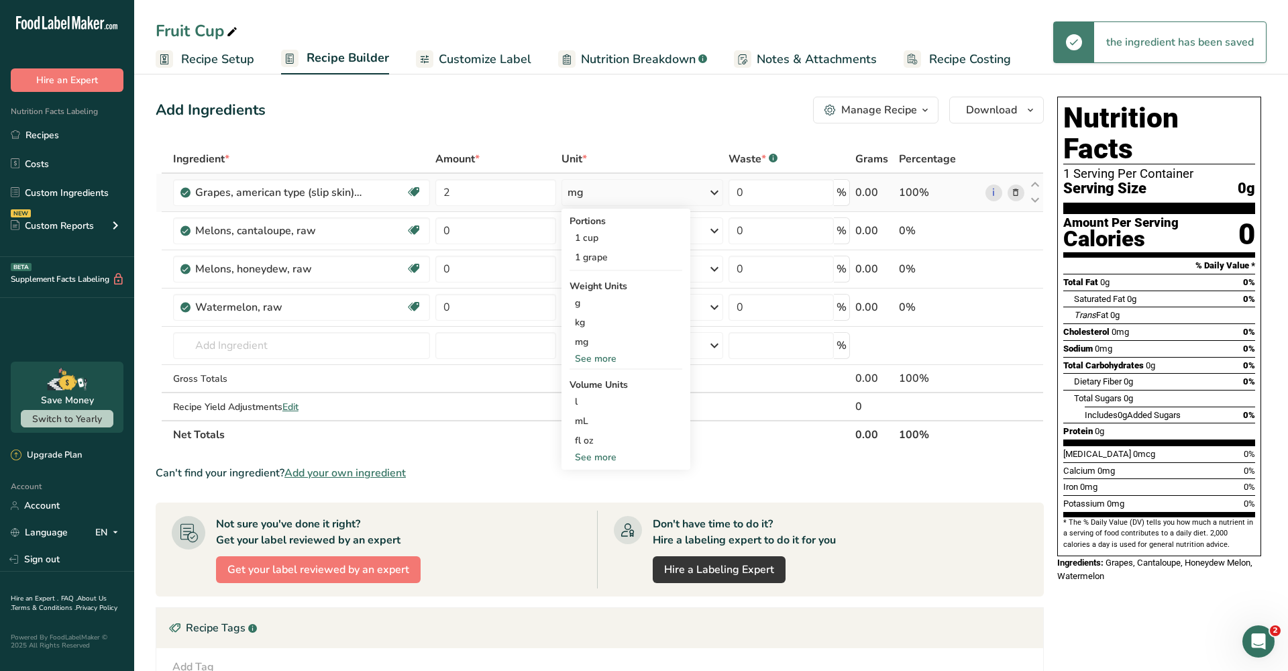
click at [610, 358] on div "See more" at bounding box center [626, 359] width 113 height 14
click at [600, 400] on div "oz" at bounding box center [626, 399] width 113 height 19
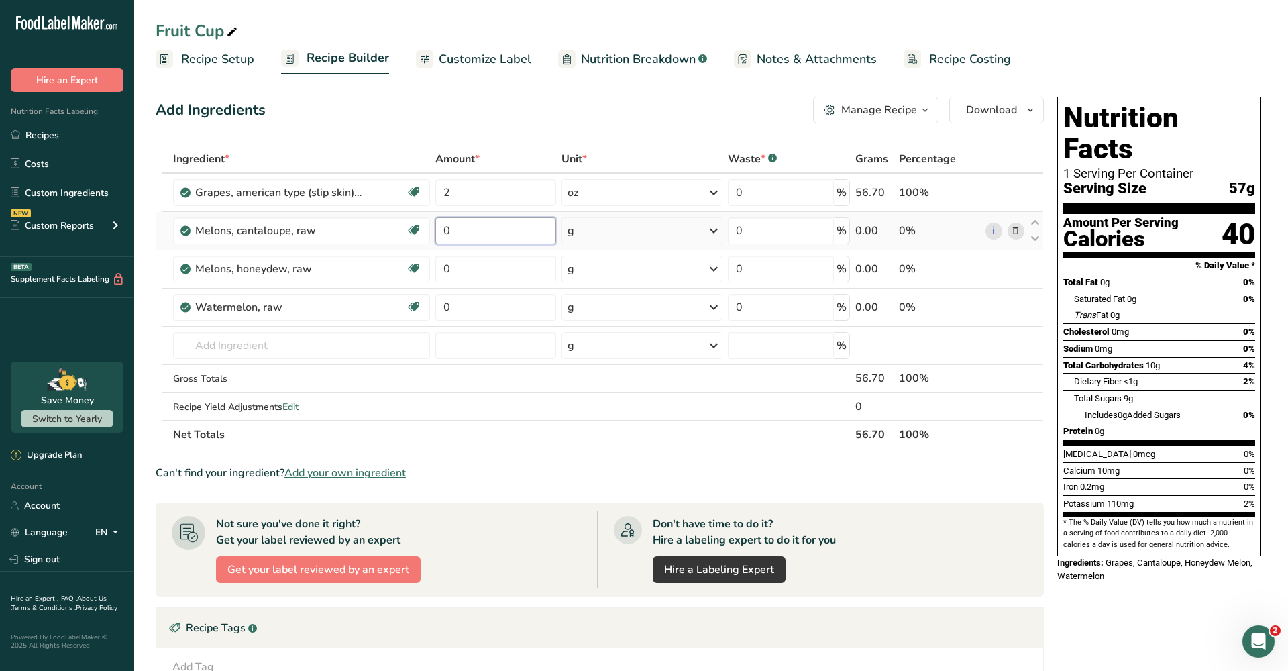
click at [523, 236] on input "0" at bounding box center [495, 230] width 121 height 27
type input "2"
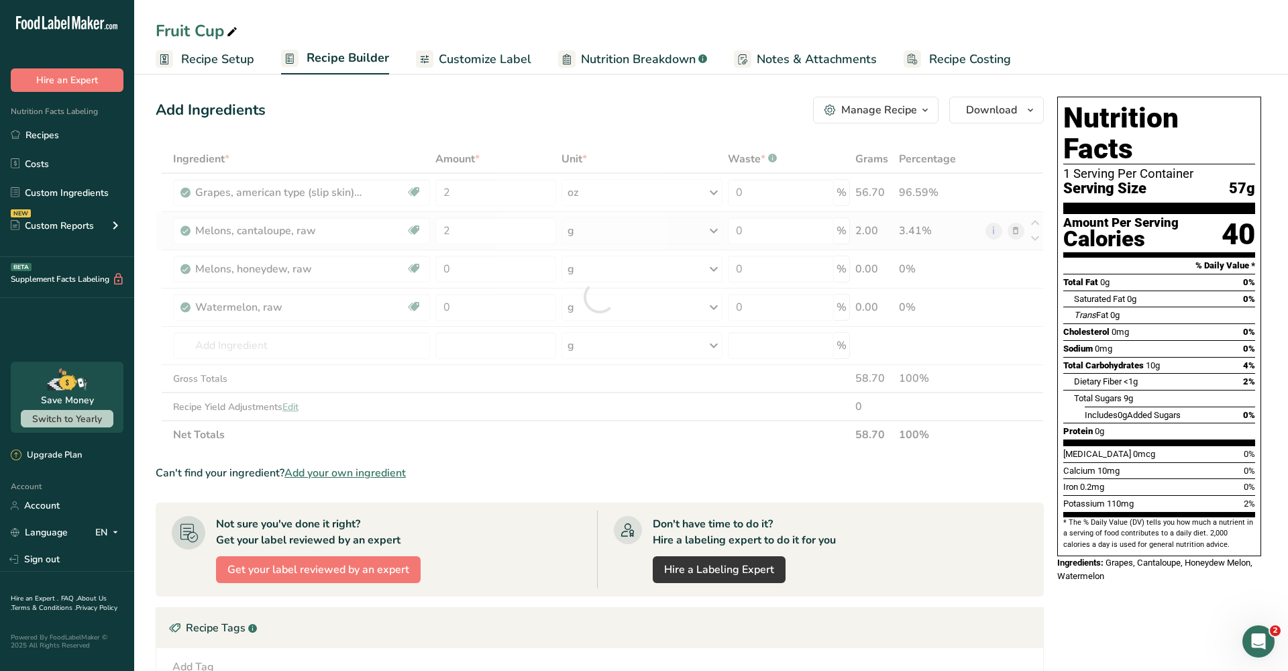
click at [709, 237] on div "Ingredient * Amount * Unit * Waste * .a-a{fill:#347362;}.b-a{fill:#fff;} Grams …" at bounding box center [600, 297] width 888 height 304
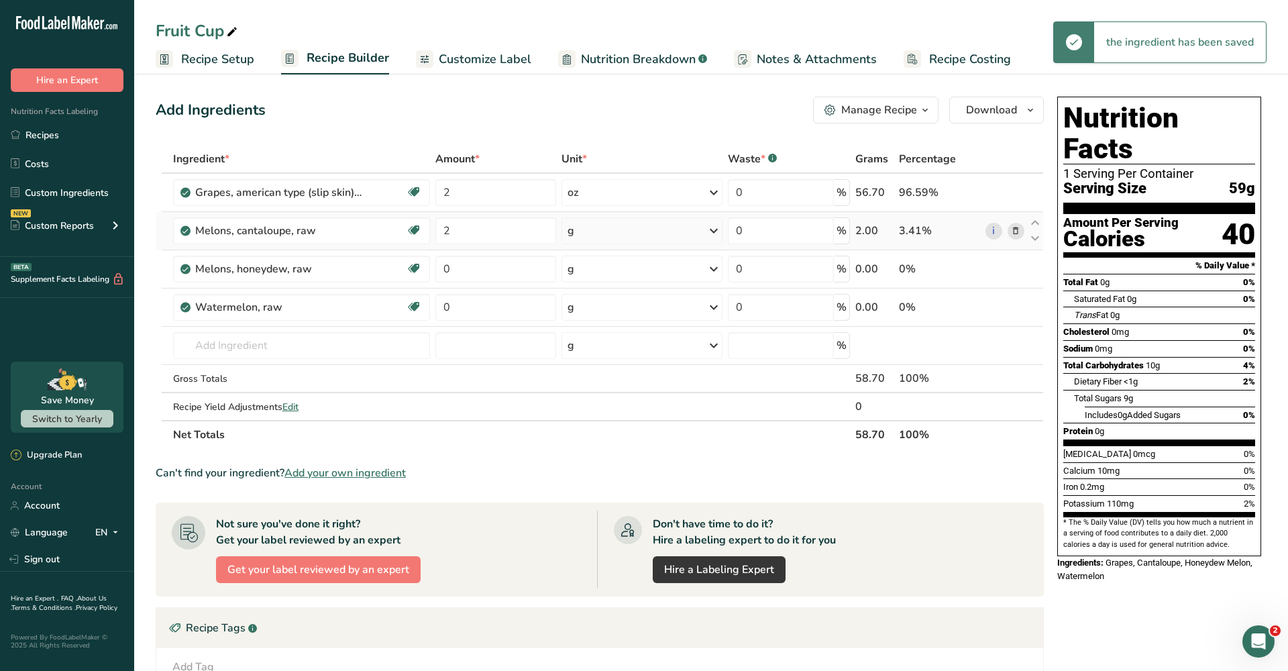
click at [710, 238] on icon at bounding box center [714, 231] width 16 height 24
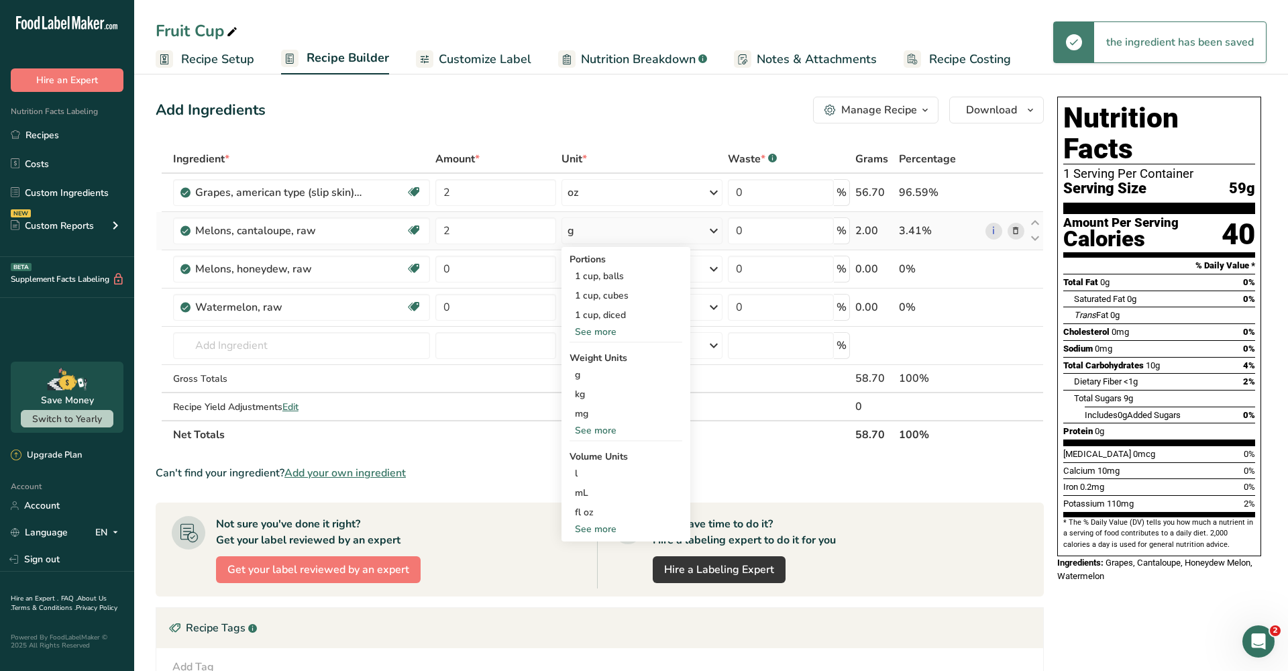
drag, startPoint x: 619, startPoint y: 424, endPoint x: 636, endPoint y: 436, distance: 21.2
click at [636, 436] on div "See more" at bounding box center [626, 430] width 113 height 14
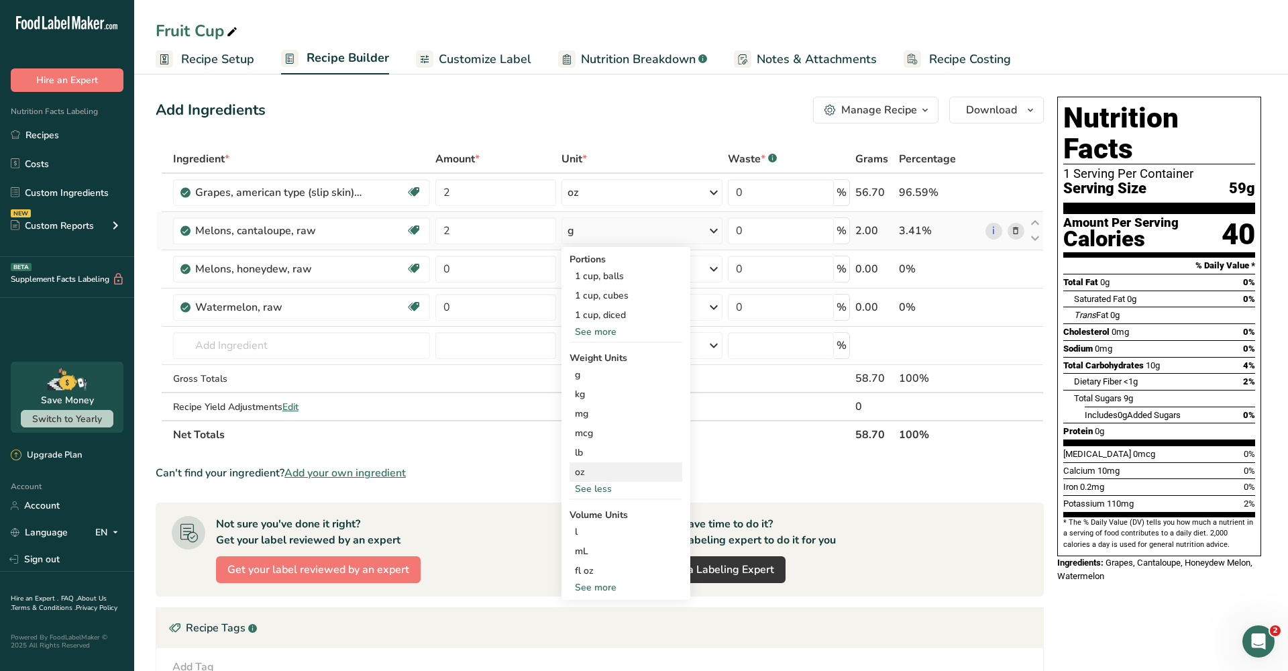
click at [588, 478] on div "oz" at bounding box center [626, 471] width 113 height 19
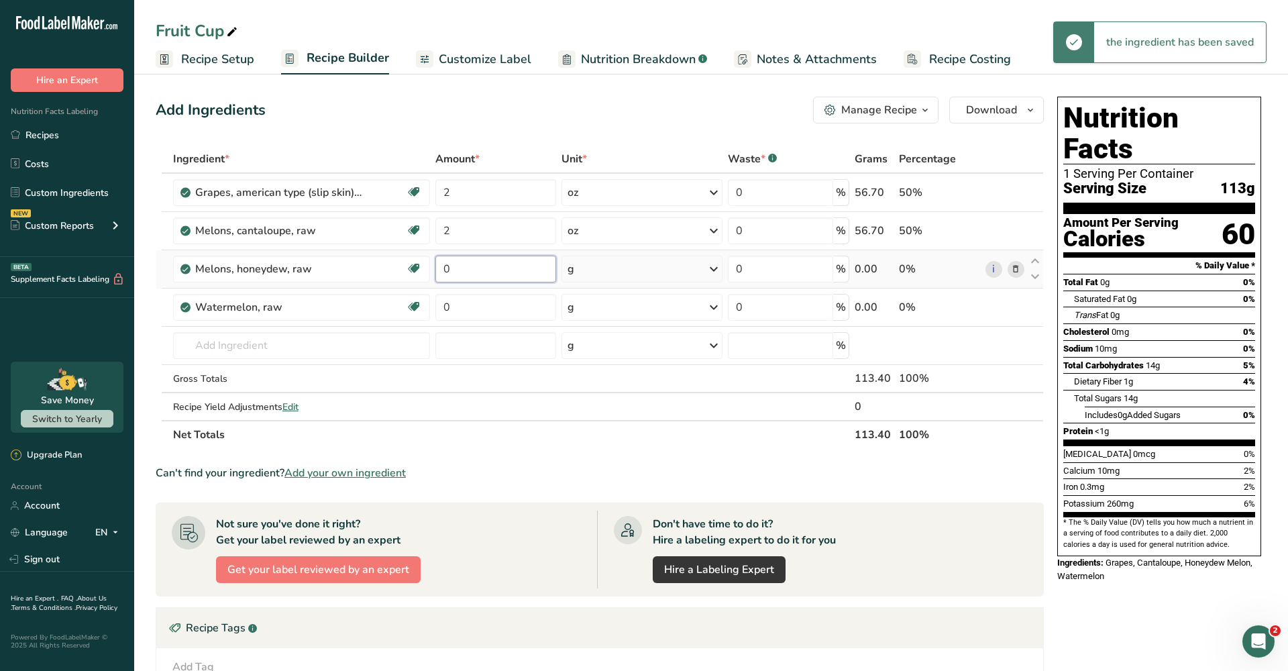
click at [468, 274] on input "0" at bounding box center [495, 269] width 121 height 27
type input "1"
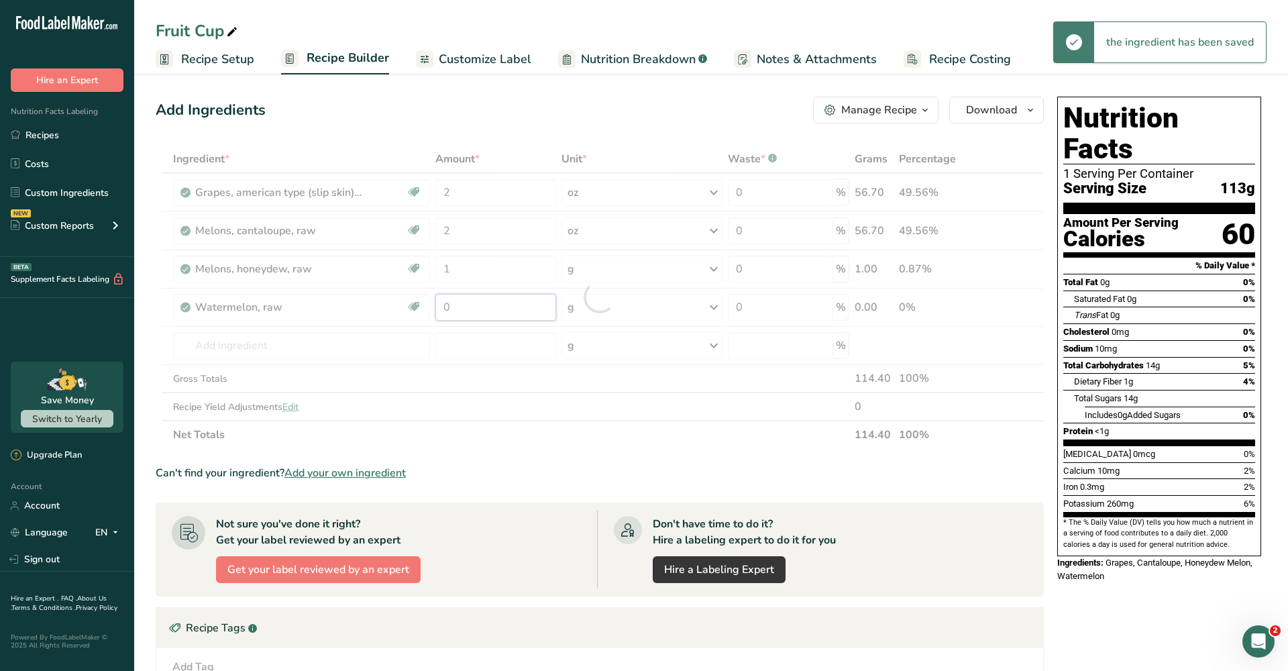
click at [502, 307] on div "Ingredient * Amount * Unit * Waste * .a-a{fill:#347362;}.b-a{fill:#fff;} Grams …" at bounding box center [600, 297] width 888 height 304
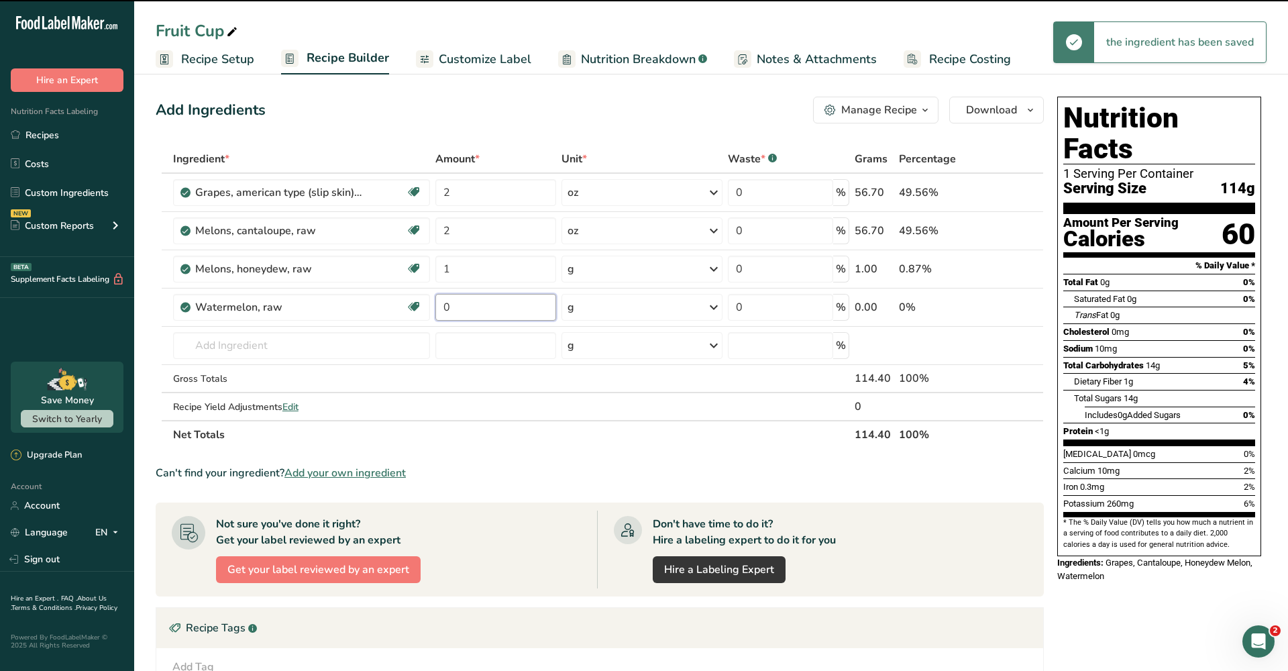
type input "1"
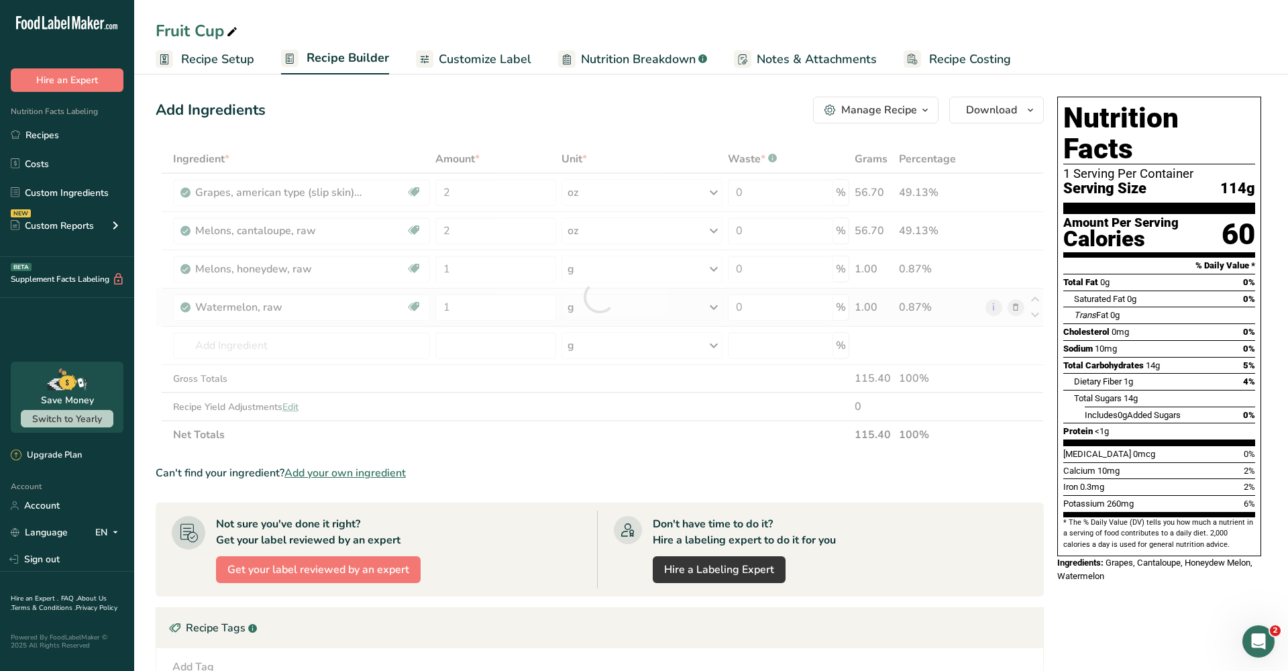
click at [707, 315] on div "Ingredient * Amount * Unit * Waste * .a-a{fill:#347362;}.b-a{fill:#fff;} Grams …" at bounding box center [600, 297] width 888 height 304
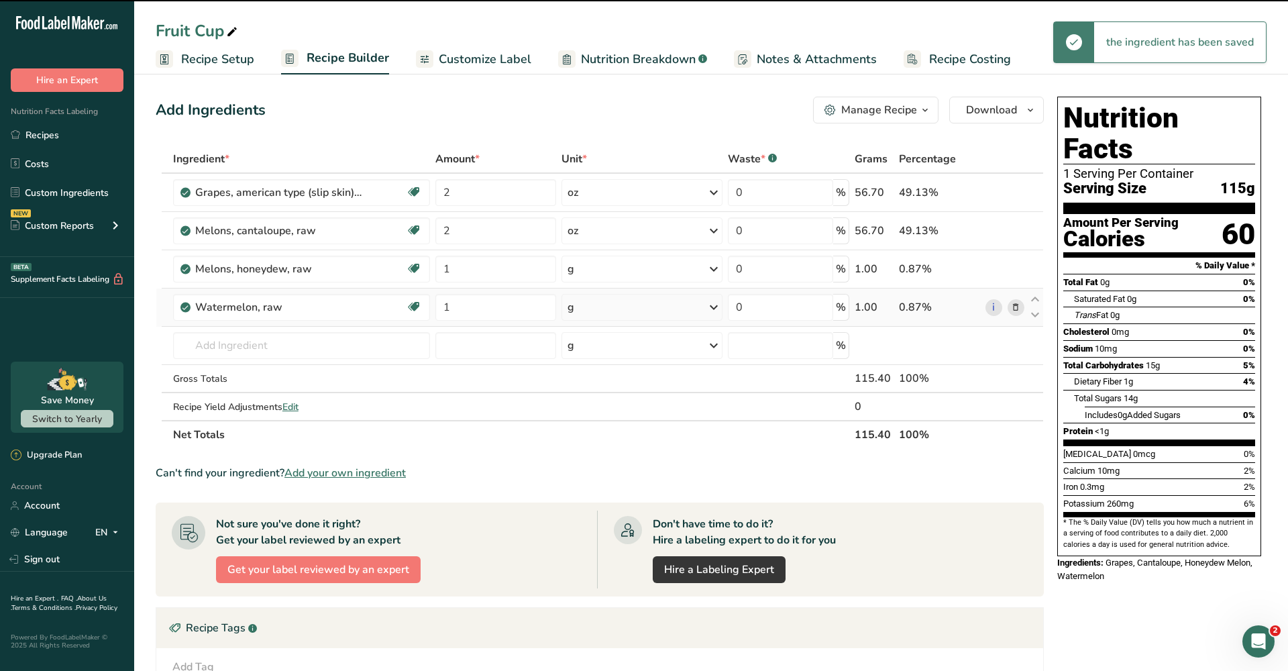
click at [715, 306] on icon at bounding box center [714, 307] width 16 height 24
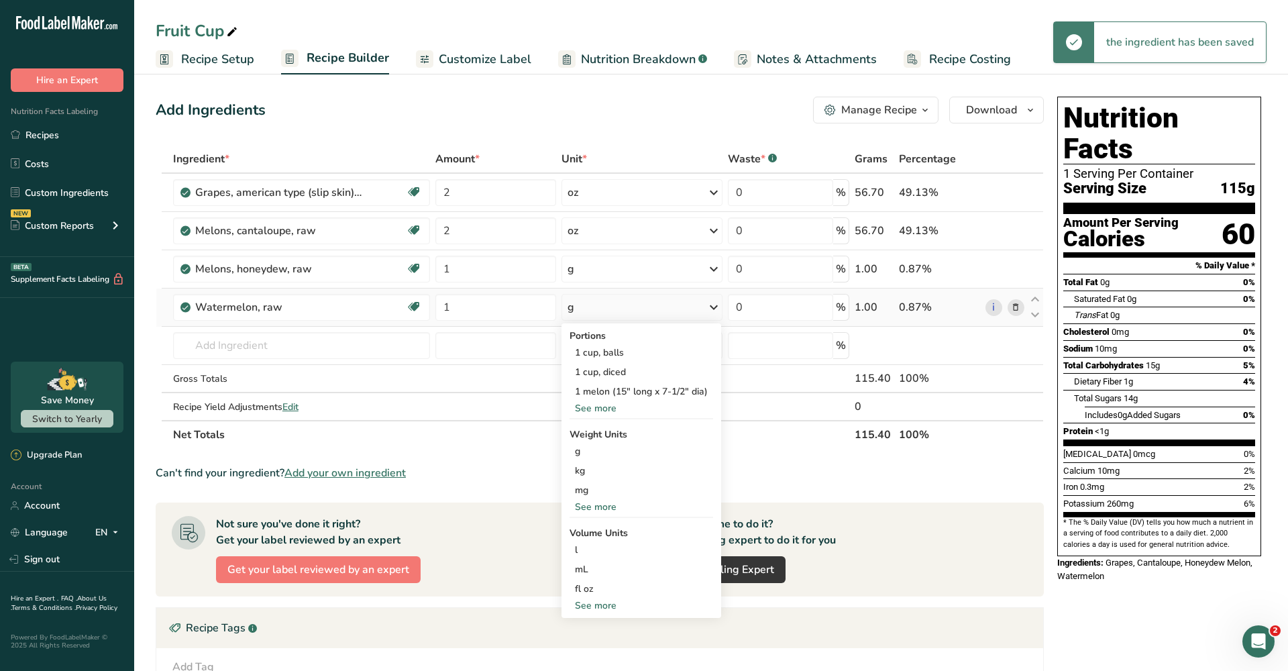
drag, startPoint x: 606, startPoint y: 498, endPoint x: 612, endPoint y: 508, distance: 11.2
click at [612, 508] on div "Portions 1 cup, balls 1 cup, diced 1 melon (15" long x 7-1/2" dia) See more Wei…" at bounding box center [641, 470] width 160 height 294
click at [595, 503] on div "See more" at bounding box center [642, 507] width 144 height 14
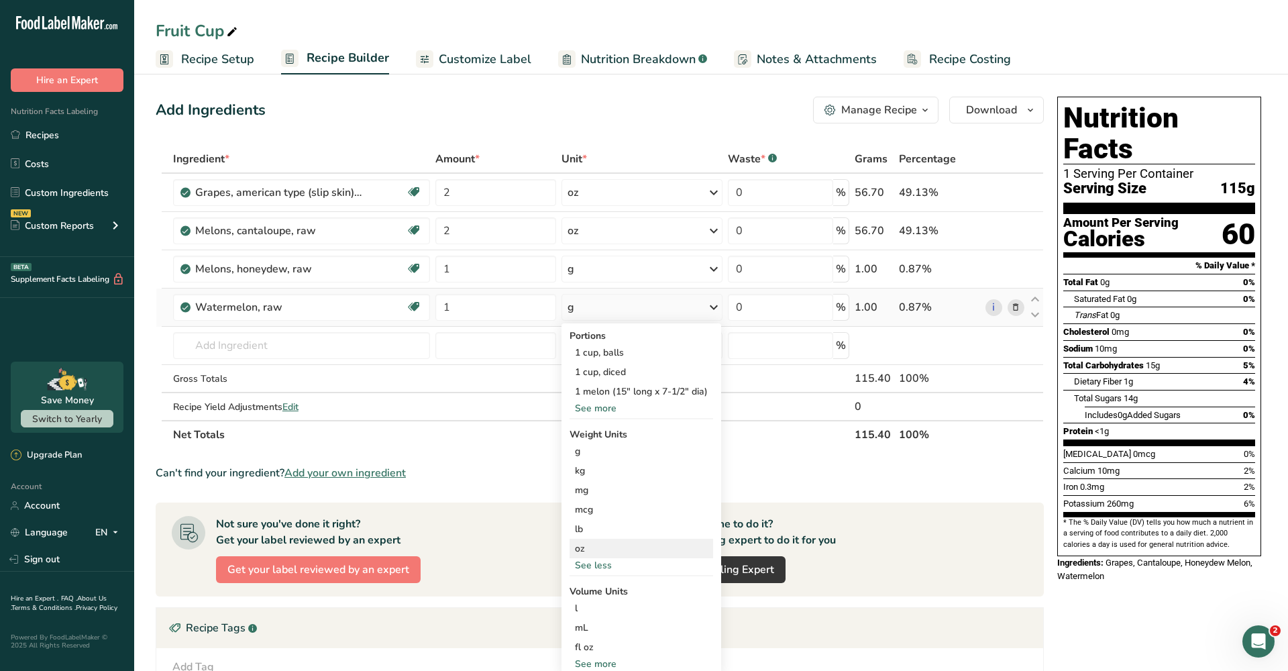
click at [595, 549] on div "oz" at bounding box center [642, 548] width 144 height 19
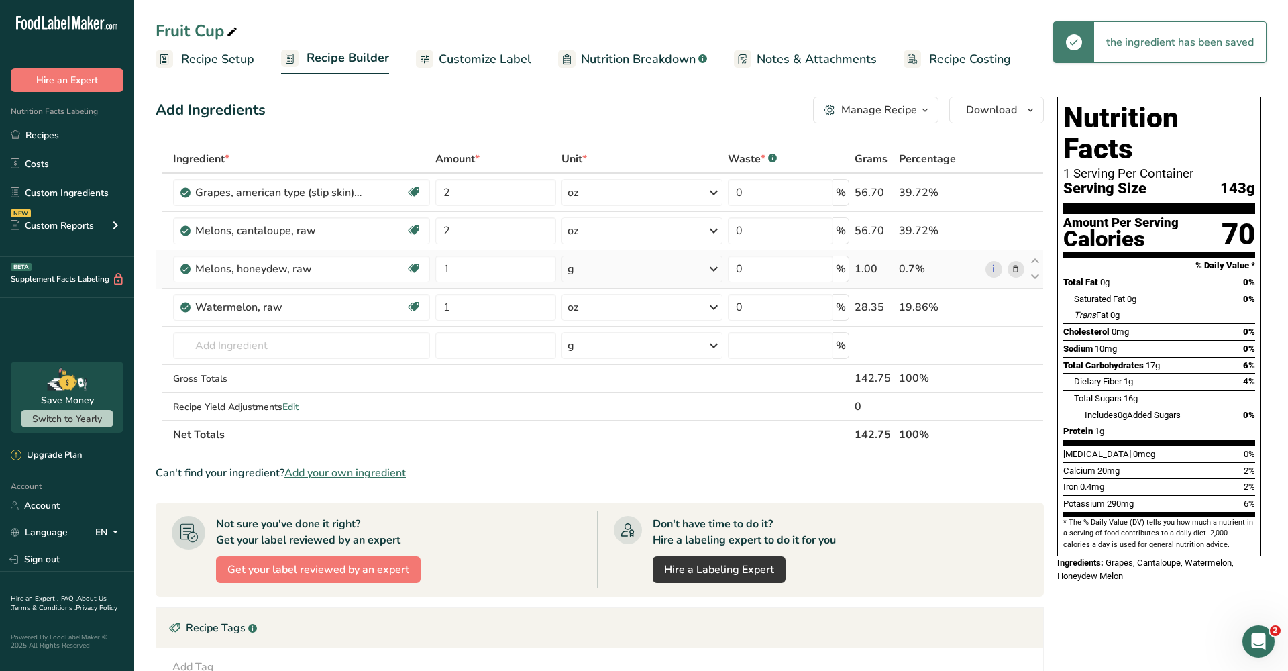
click at [712, 272] on icon at bounding box center [714, 269] width 16 height 24
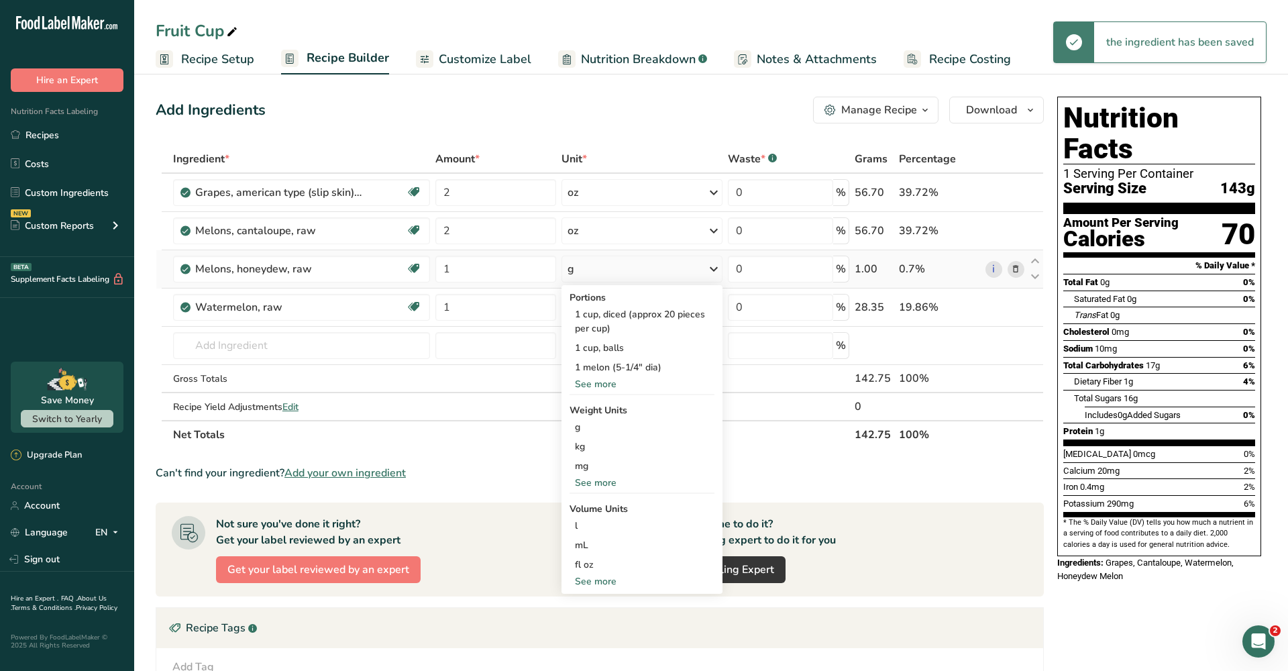
click at [607, 489] on div "See more" at bounding box center [642, 483] width 145 height 14
click at [604, 521] on div "oz" at bounding box center [642, 524] width 145 height 19
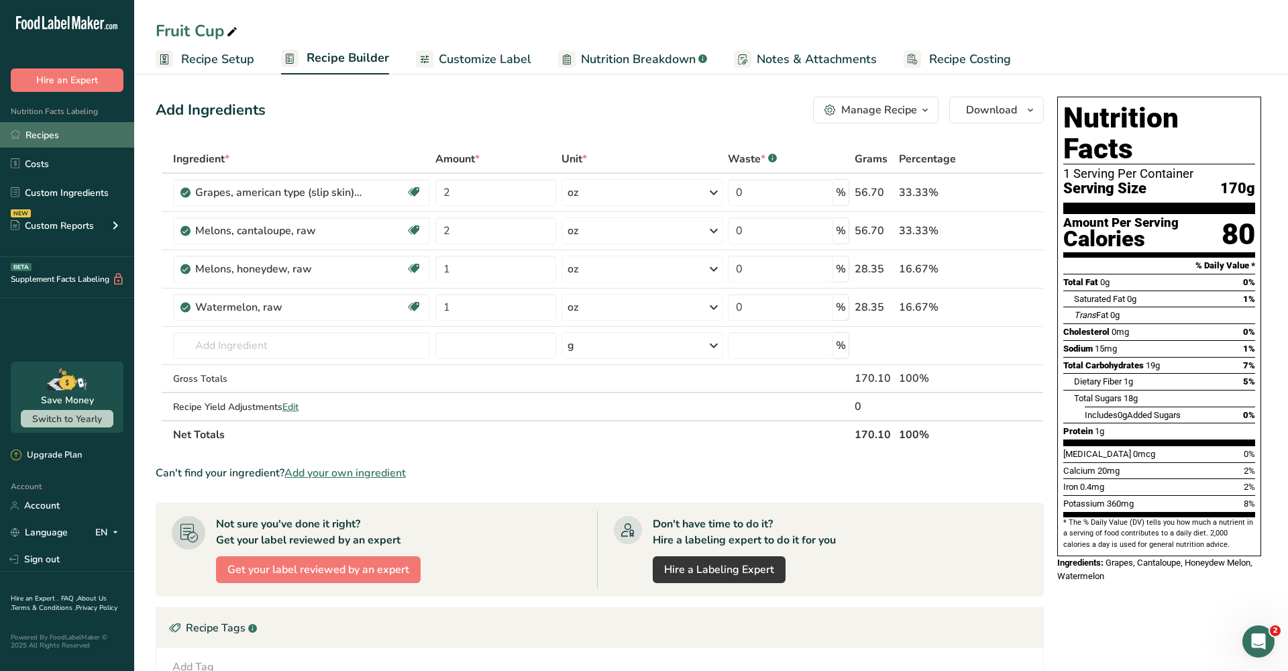
click at [66, 144] on link "Recipes" at bounding box center [67, 134] width 134 height 25
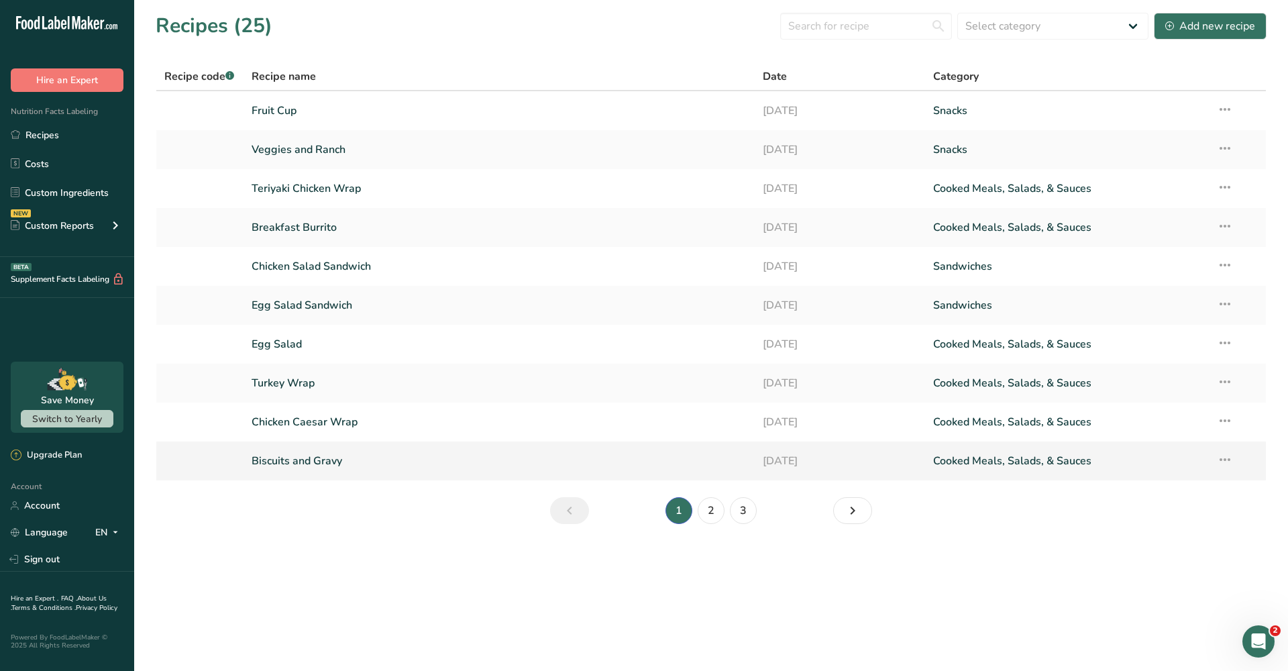
click at [525, 465] on link "Biscuits and Gravy" at bounding box center [499, 461] width 495 height 28
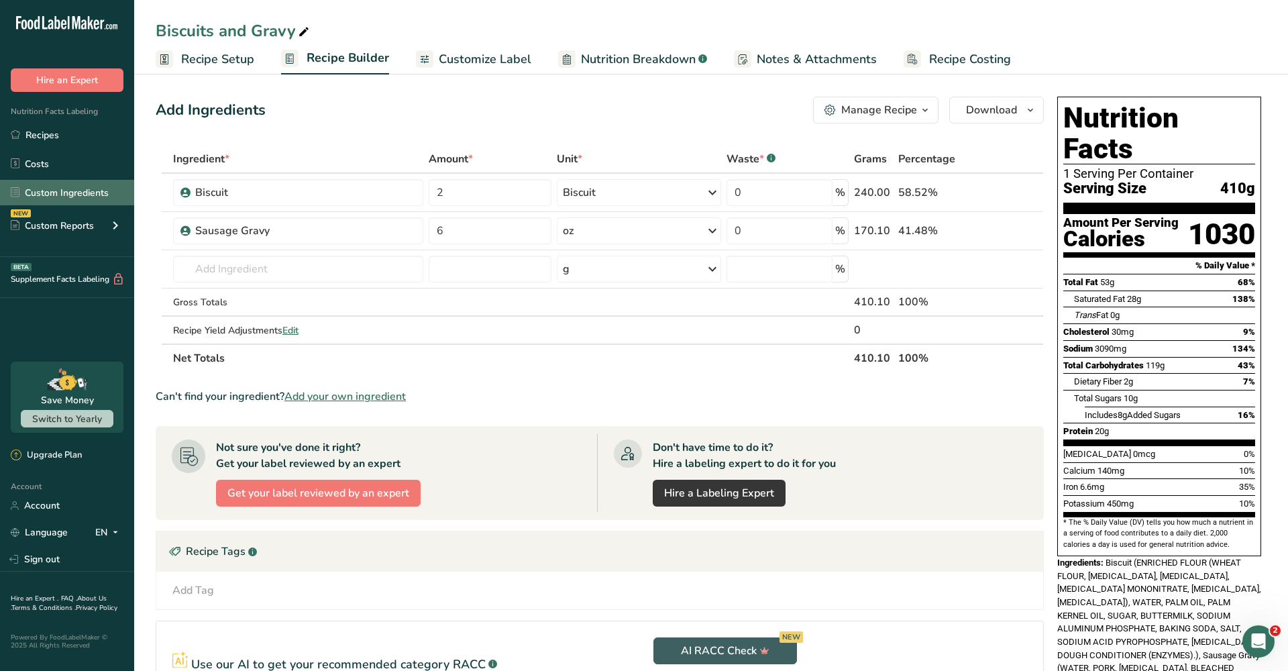
click at [76, 189] on link "Custom Ingredients" at bounding box center [67, 192] width 134 height 25
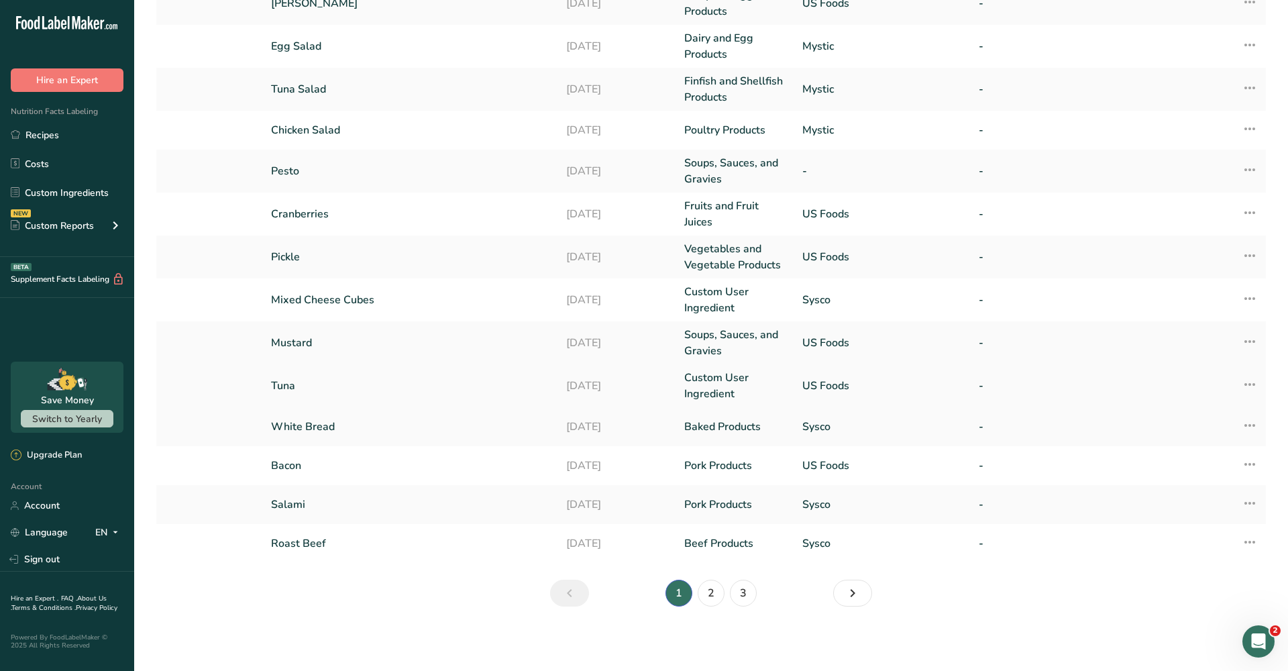
scroll to position [182, 0]
click at [712, 588] on link "2" at bounding box center [711, 593] width 27 height 27
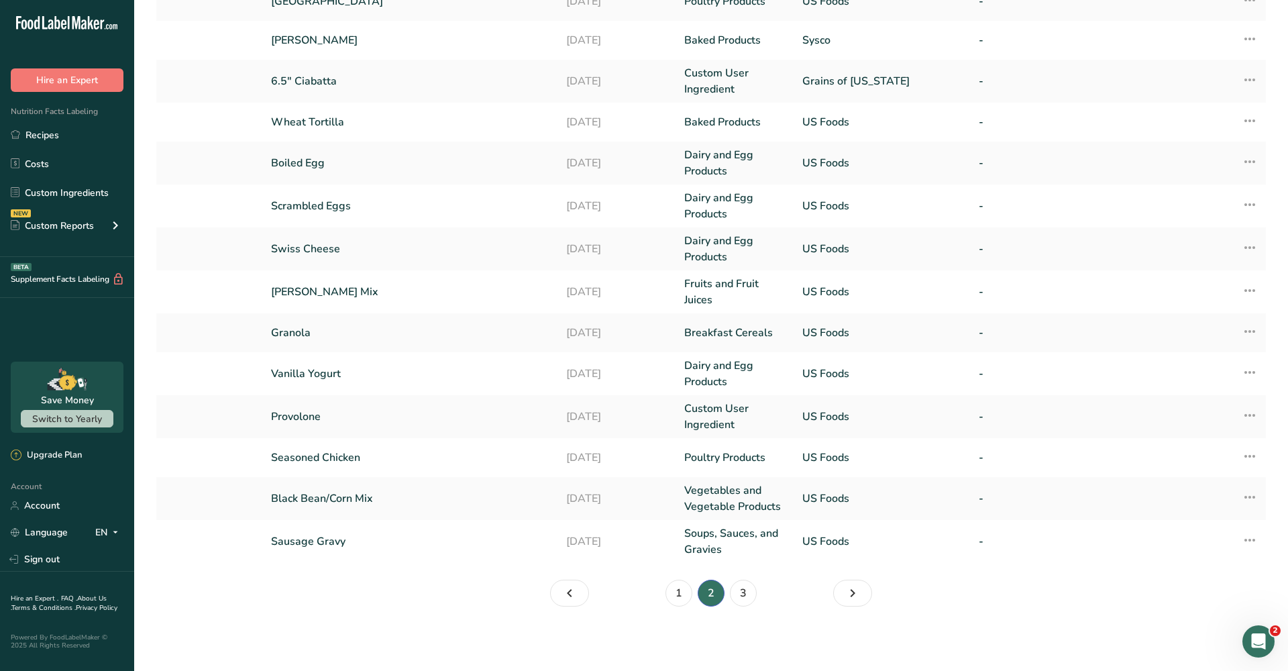
scroll to position [178, 0]
click at [345, 540] on link "Sausage Gravy" at bounding box center [410, 541] width 279 height 16
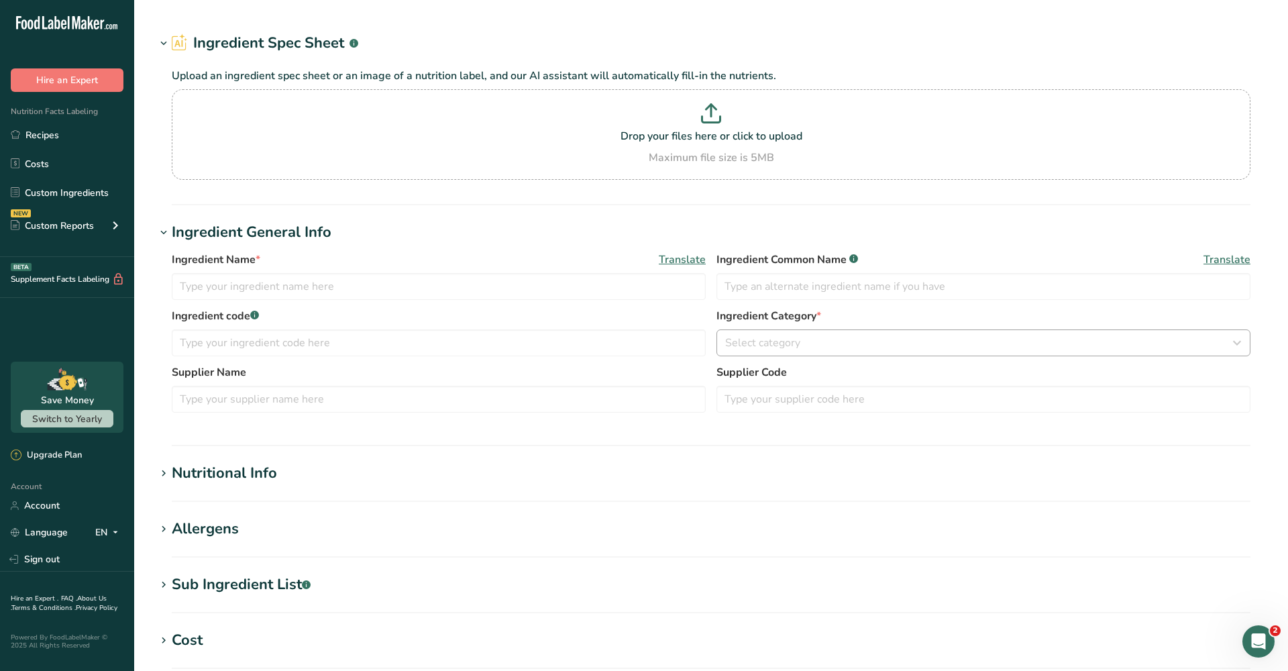
type input "Sausage Gravy"
type input "US Foods"
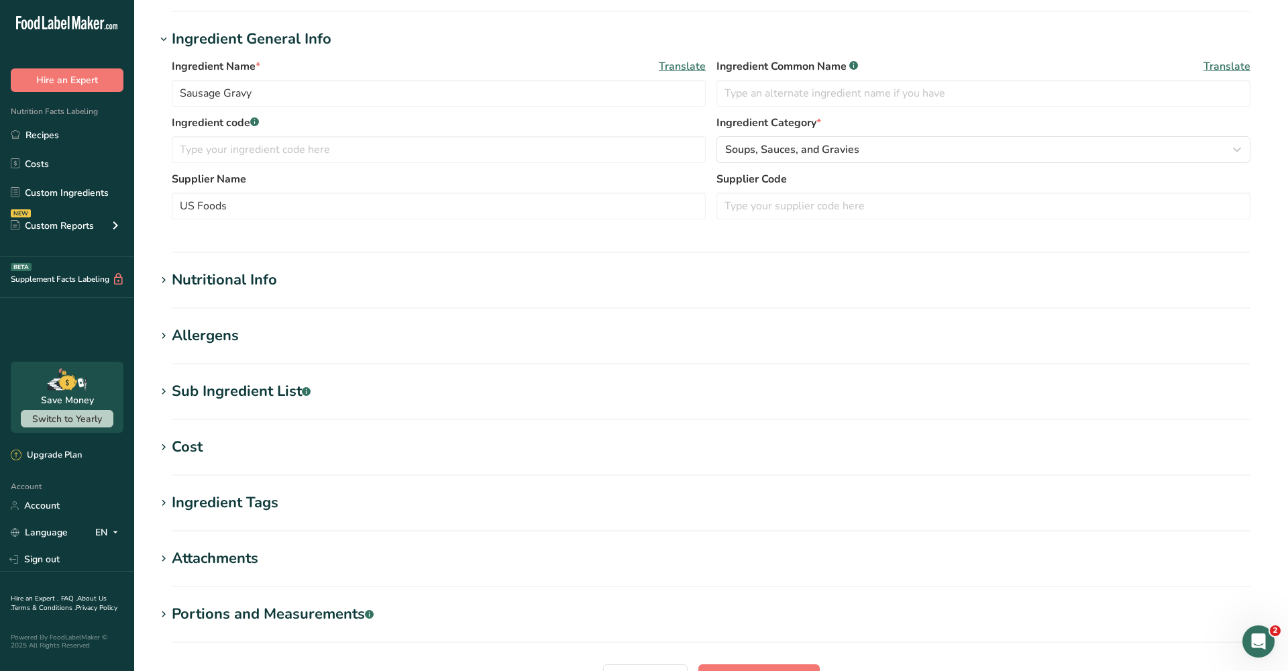
scroll to position [160, 0]
click at [246, 281] on div "Nutritional Info" at bounding box center [224, 278] width 105 height 22
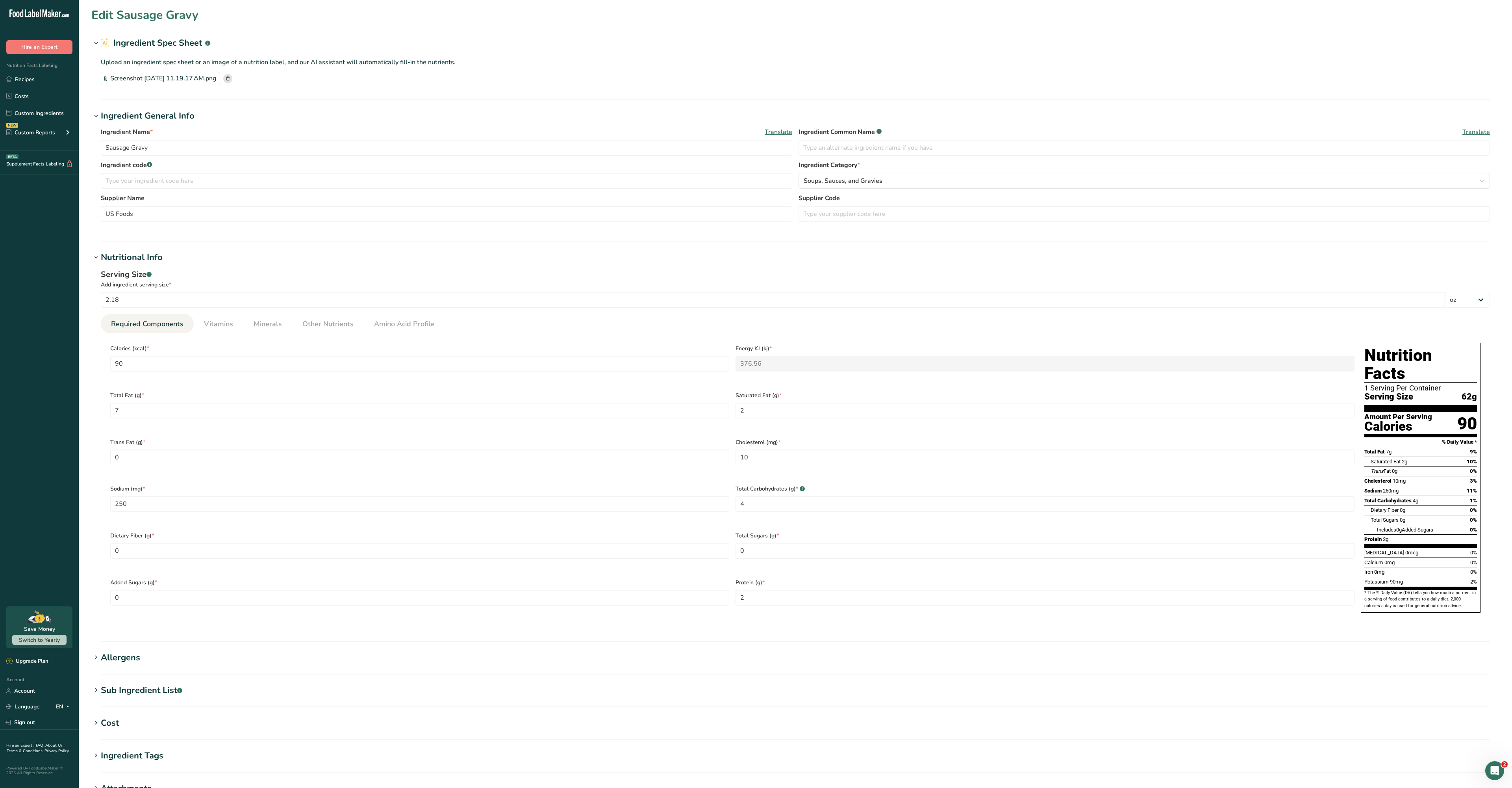
scroll to position [-1, 0]
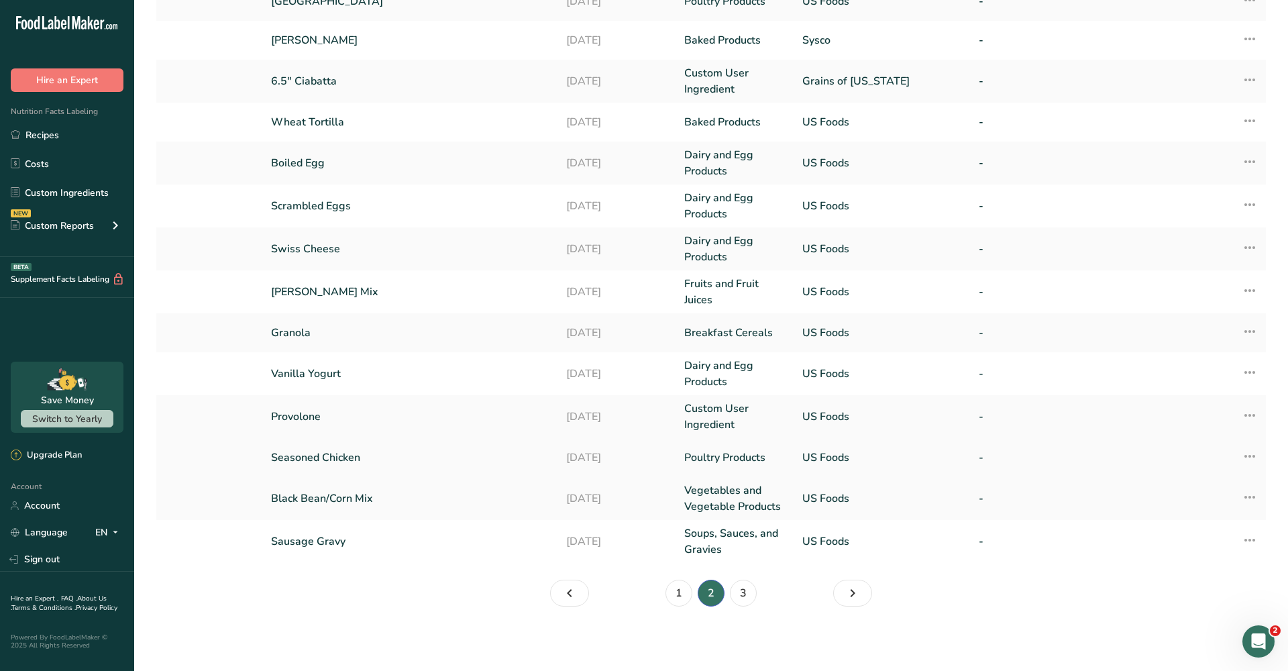
scroll to position [178, 0]
click at [738, 592] on link "3" at bounding box center [743, 593] width 27 height 27
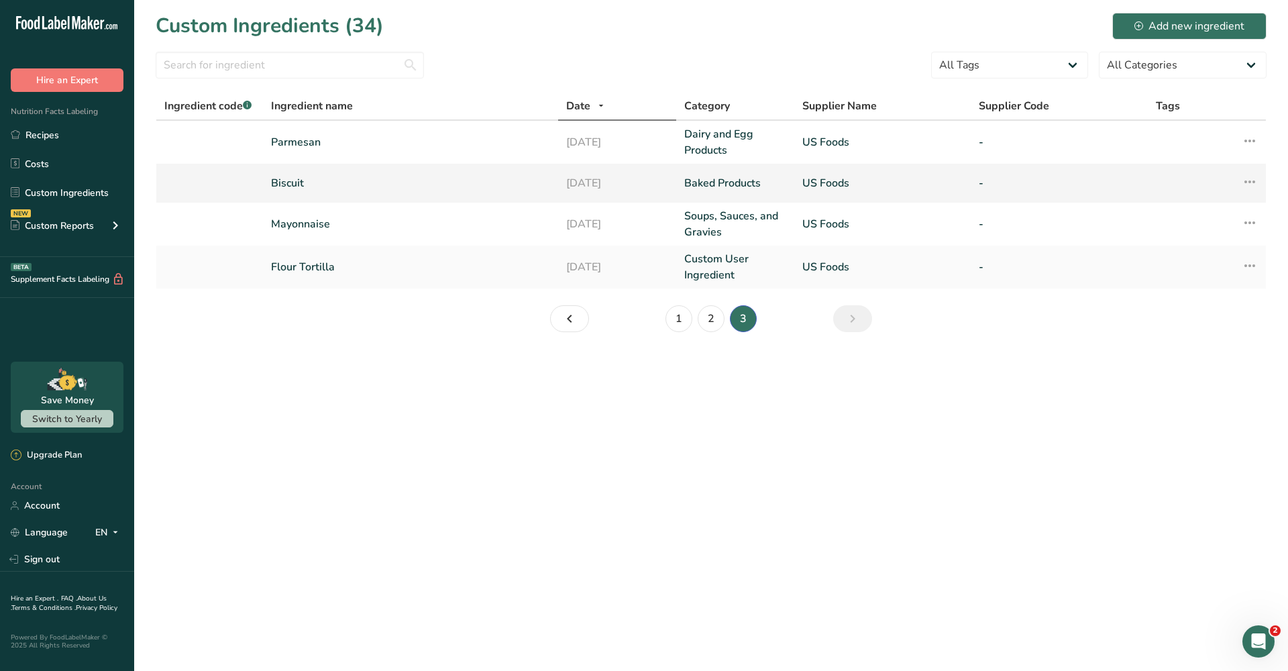
click at [388, 190] on link "Biscuit" at bounding box center [410, 183] width 279 height 16
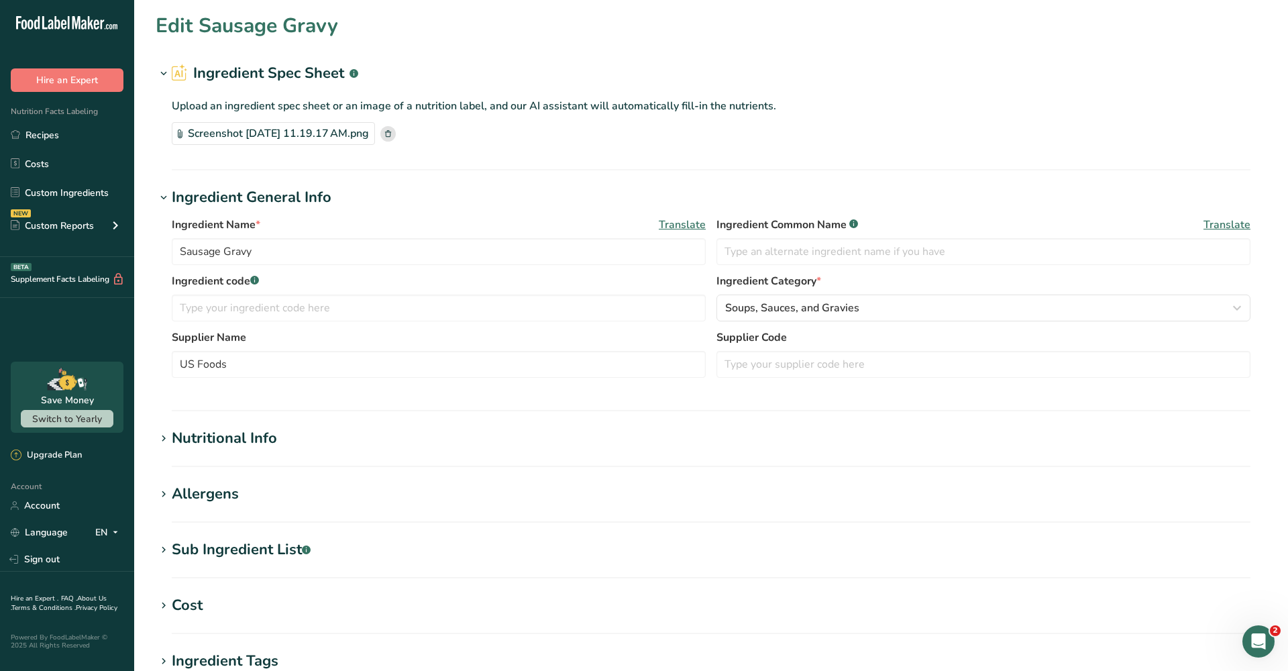
type input "Biscuit"
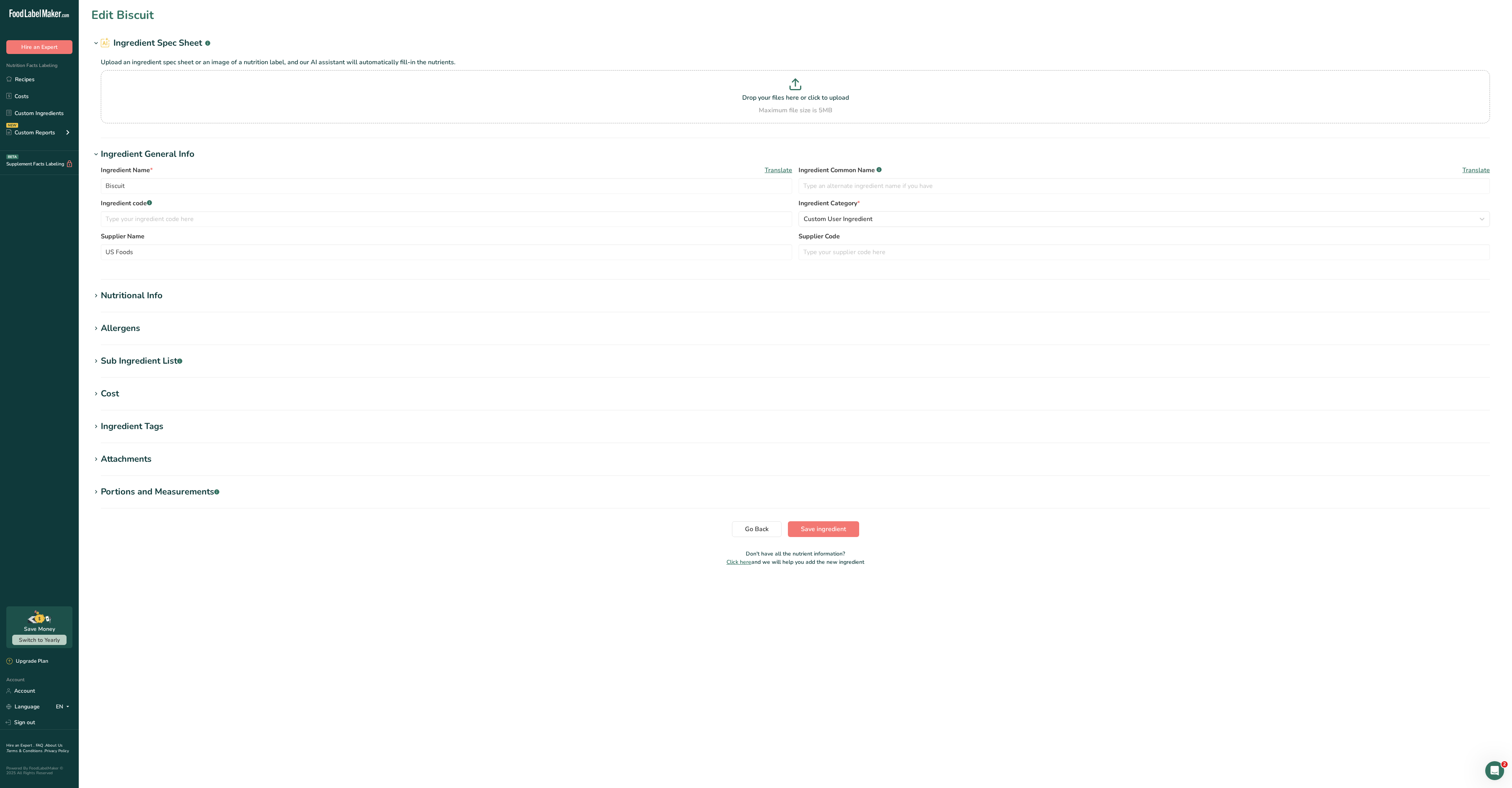
click at [261, 312] on section "Nutritional Info Serving Size .a-a{fill:#347362;}.b-a{fill:#fff;} Add ingredien…" at bounding box center [795, 301] width 1408 height 23
click at [197, 302] on h1 "Nutritional Info" at bounding box center [795, 295] width 1408 height 13
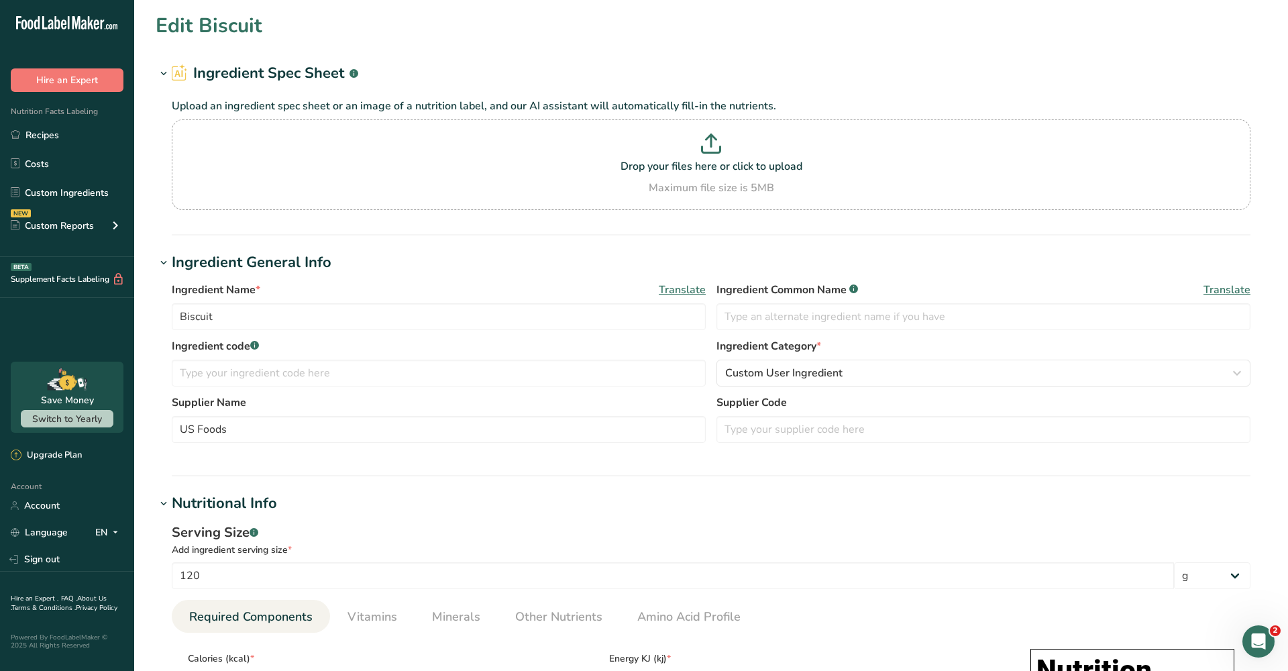
click at [89, 25] on icon at bounding box center [90, 22] width 5 height 13
click at [97, 23] on icon ".a-20{fill:#fff;}" at bounding box center [81, 26] width 131 height 21
click at [94, 80] on button "Hire an Expert" at bounding box center [67, 79] width 113 height 23
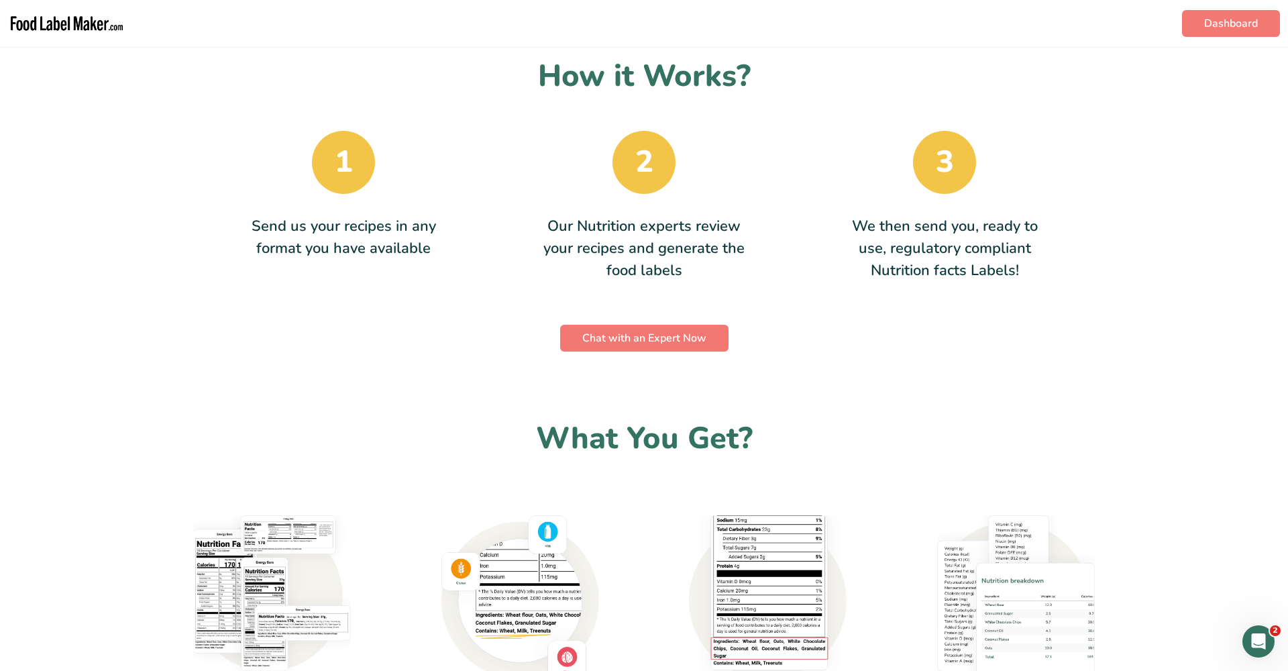
scroll to position [814, 0]
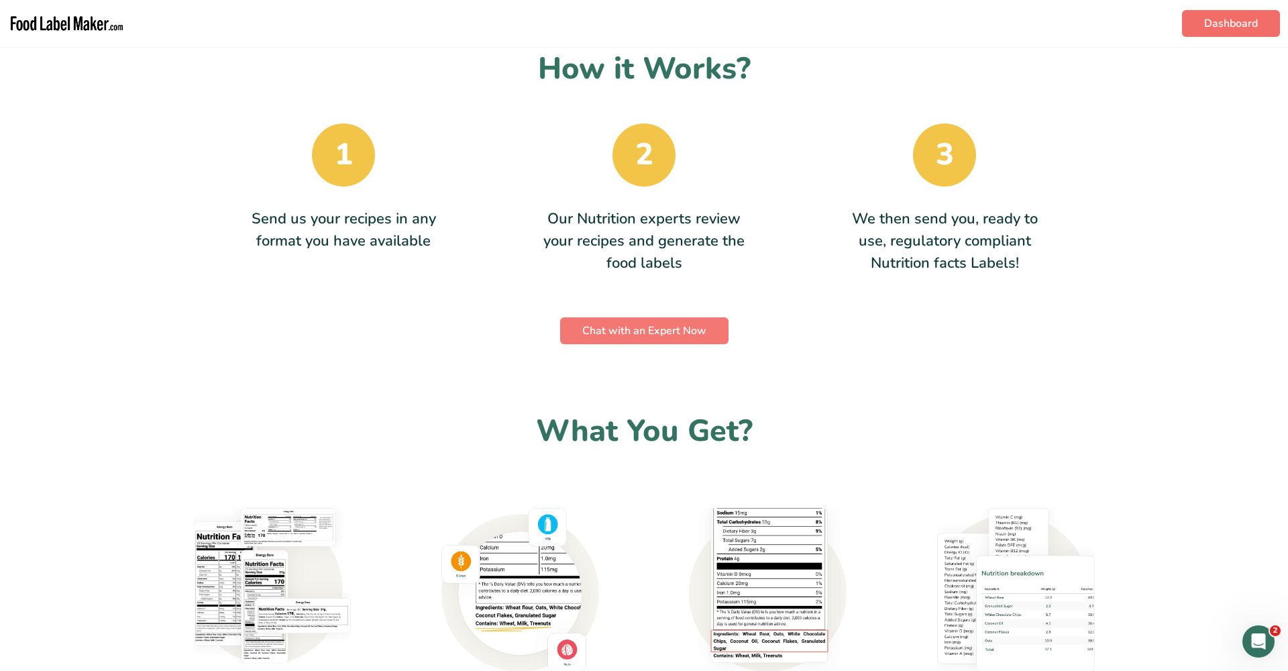
click at [1229, 20] on link "Dashboard" at bounding box center [1231, 23] width 98 height 27
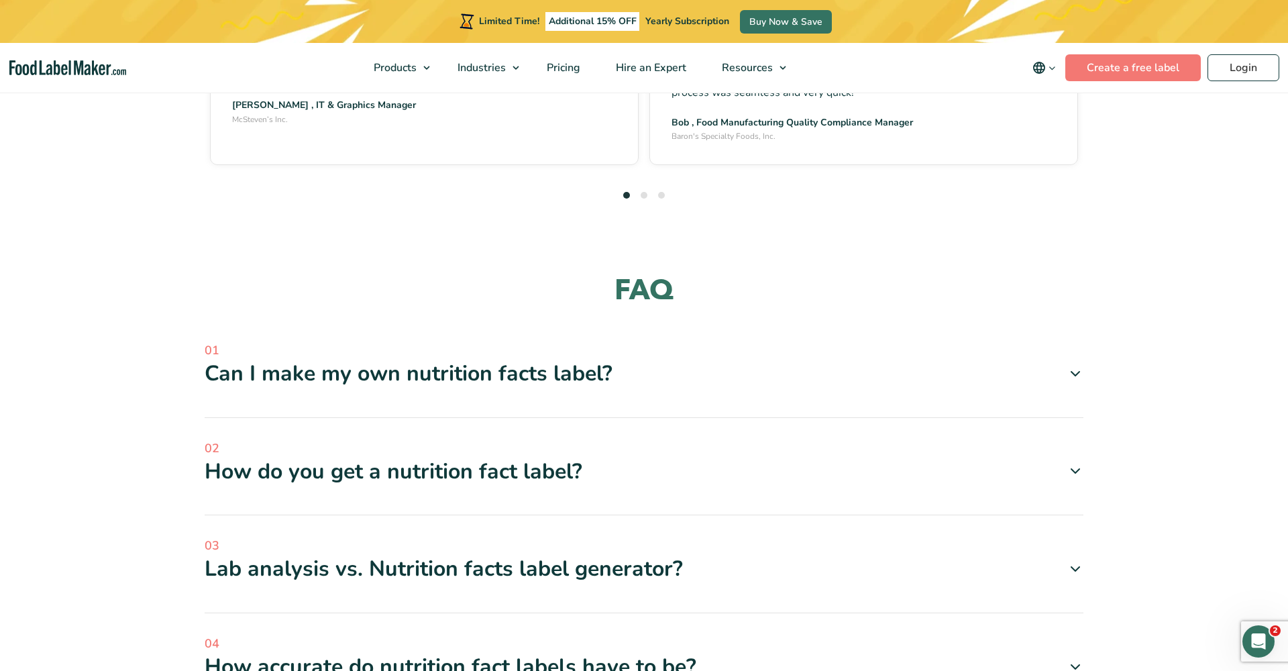
scroll to position [5021, 0]
click at [1072, 366] on icon at bounding box center [1075, 374] width 16 height 16
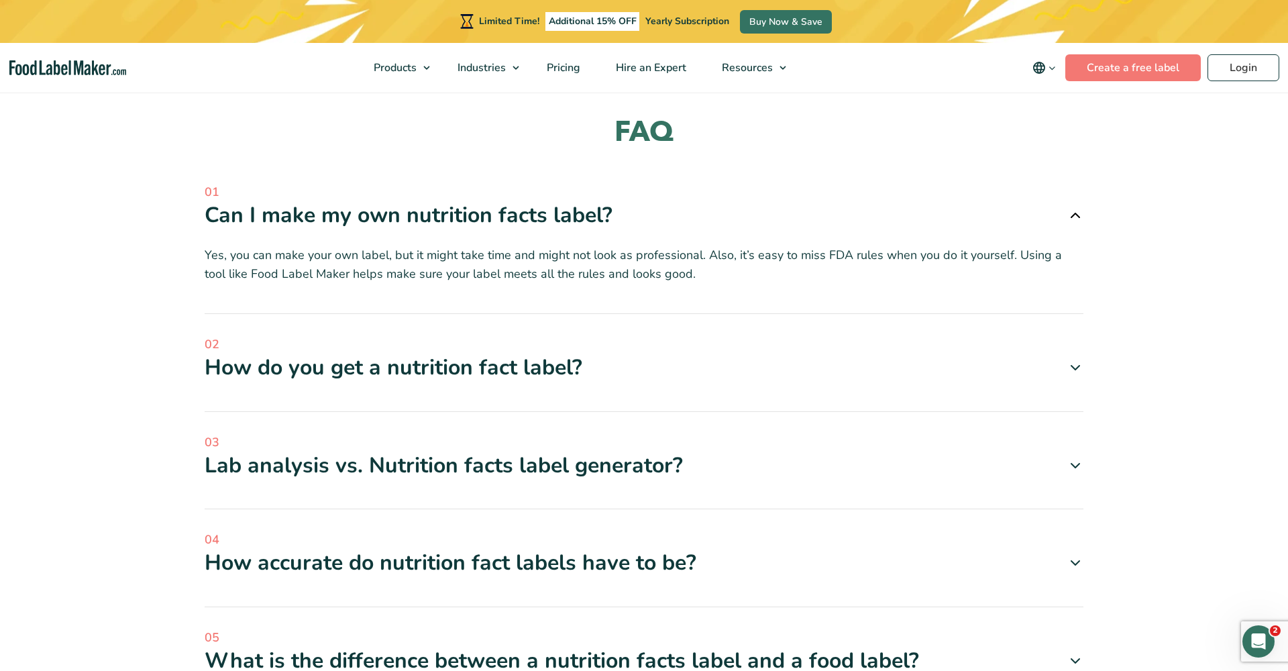
scroll to position [5182, 0]
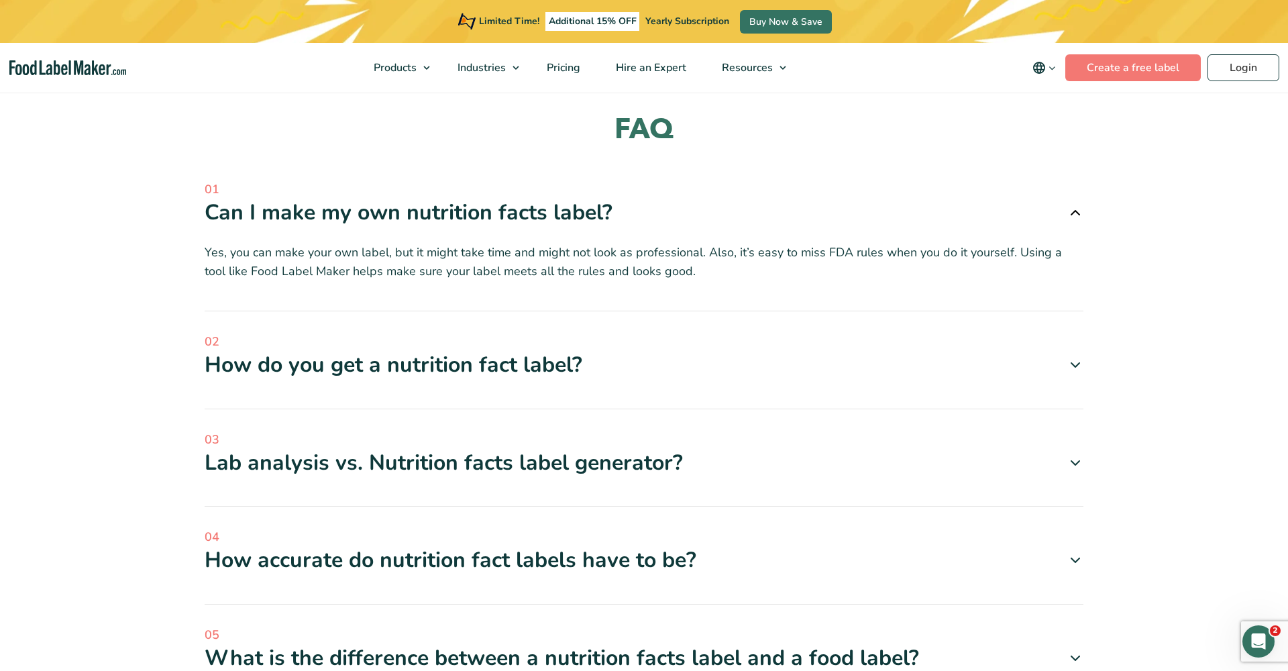
click at [739, 449] on div "Lab analysis vs. Nutrition facts label generator?" at bounding box center [644, 463] width 879 height 28
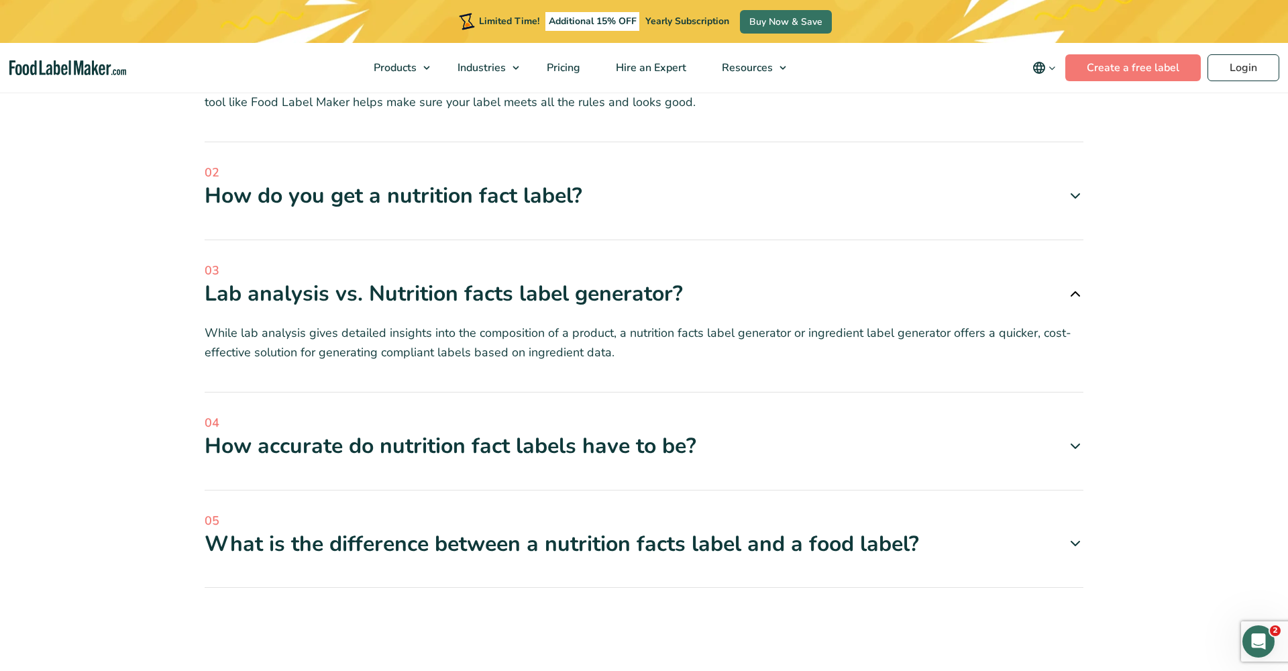
scroll to position [5353, 0]
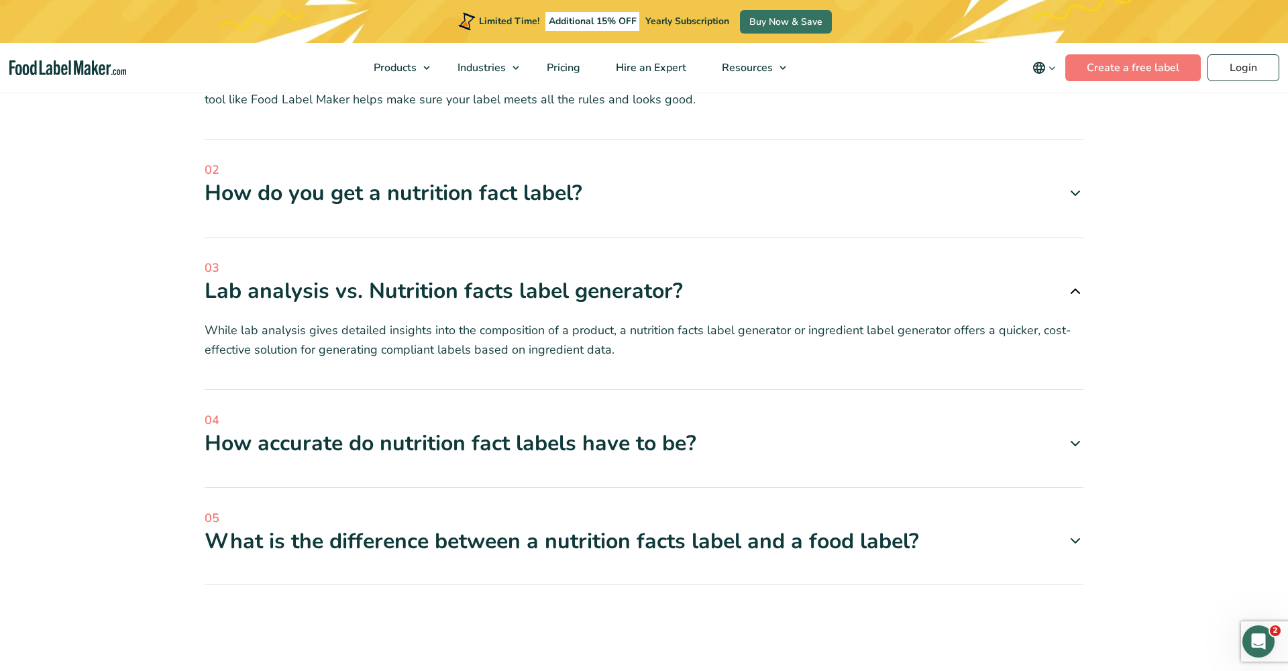
click at [616, 429] on div "How accurate do nutrition fact labels have to be?" at bounding box center [644, 443] width 879 height 28
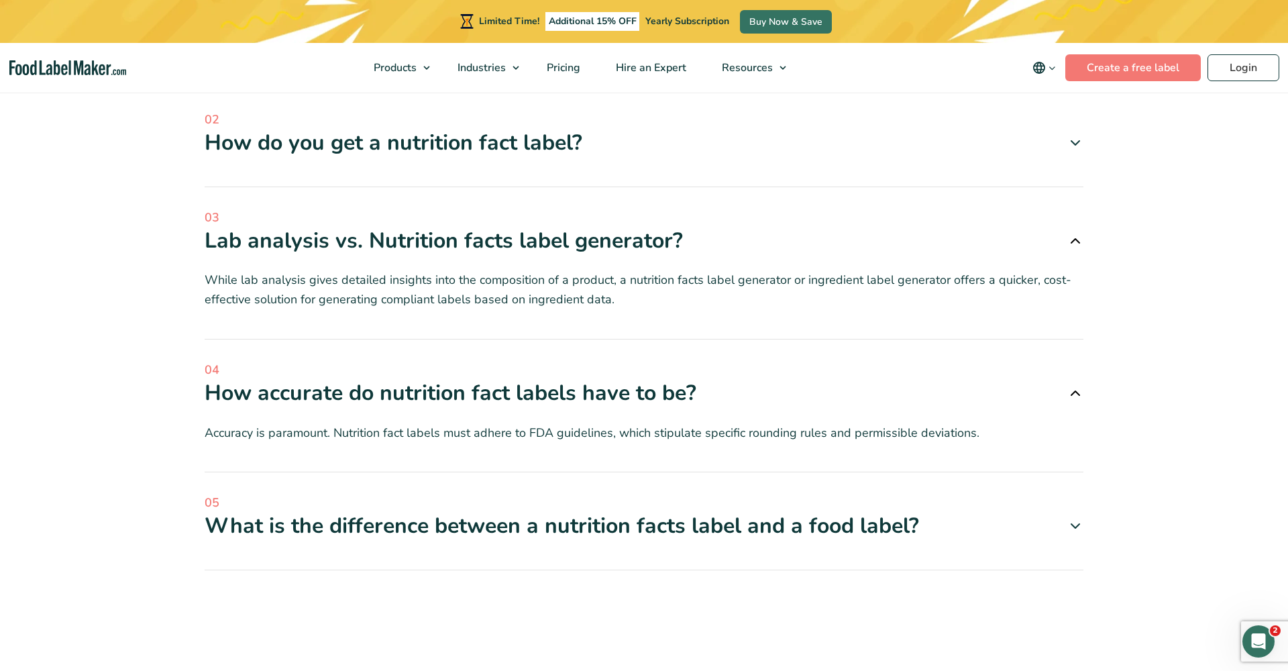
scroll to position [5408, 0]
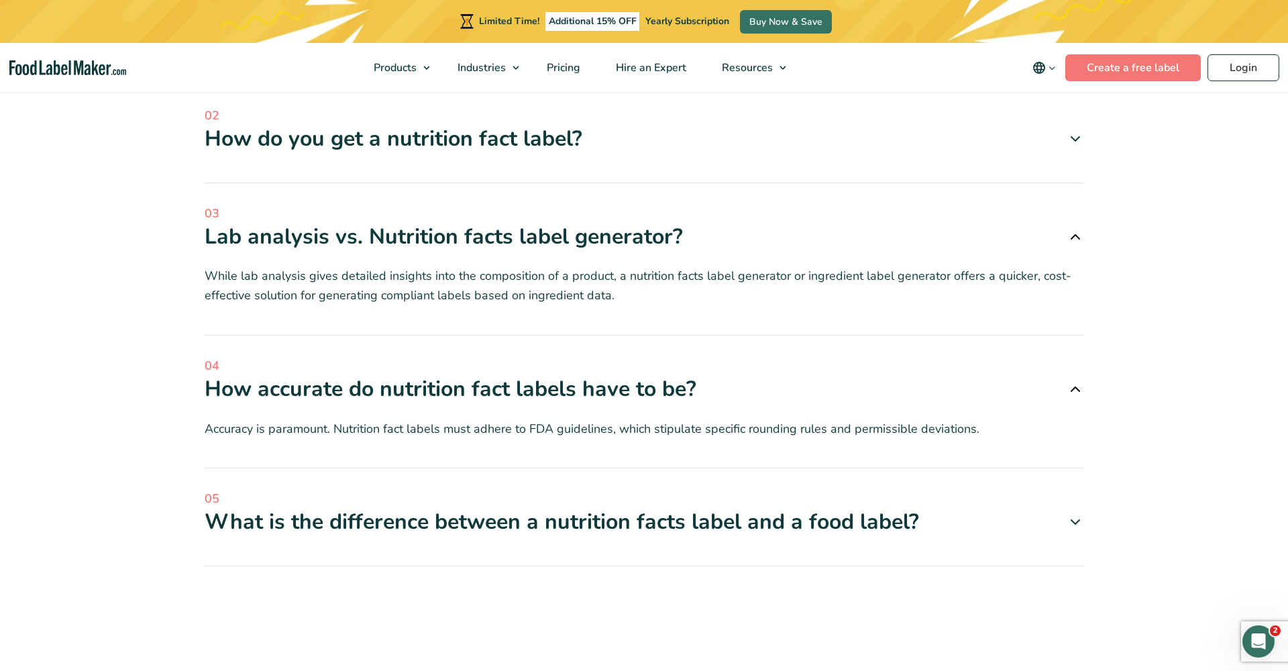
click at [598, 497] on div "05 What is the difference between a nutrition facts label and a food label? A n…" at bounding box center [644, 528] width 879 height 76
click at [774, 508] on div "What is the difference between a nutrition facts label and a food label?" at bounding box center [644, 522] width 879 height 28
